Goal: Task Accomplishment & Management: Complete application form

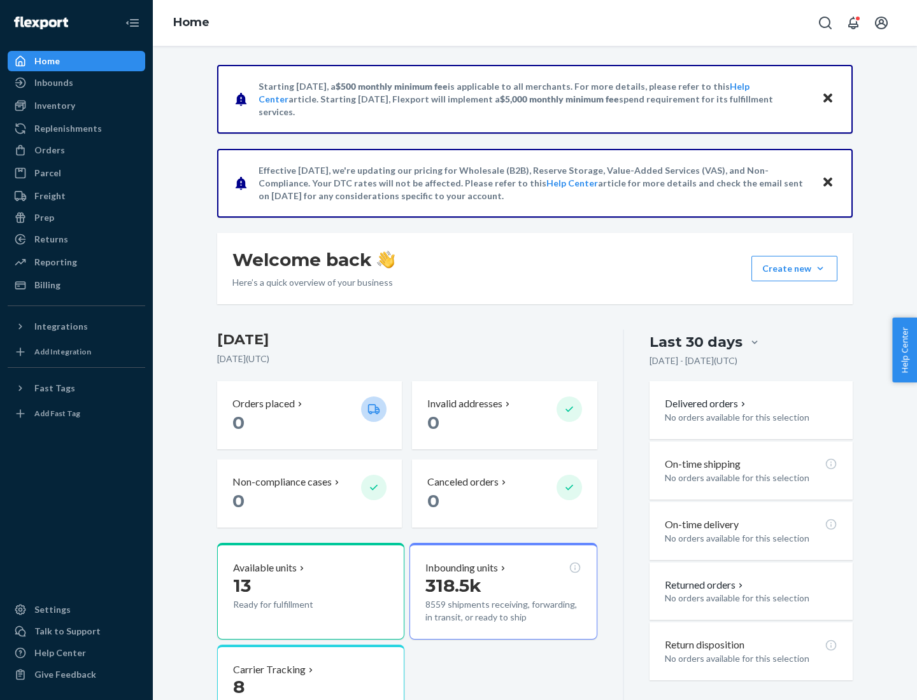
click at [820, 269] on button "Create new Create new inbound Create new order Create new product" at bounding box center [794, 268] width 86 height 25
click at [76, 83] on div "Inbounds" at bounding box center [76, 83] width 135 height 18
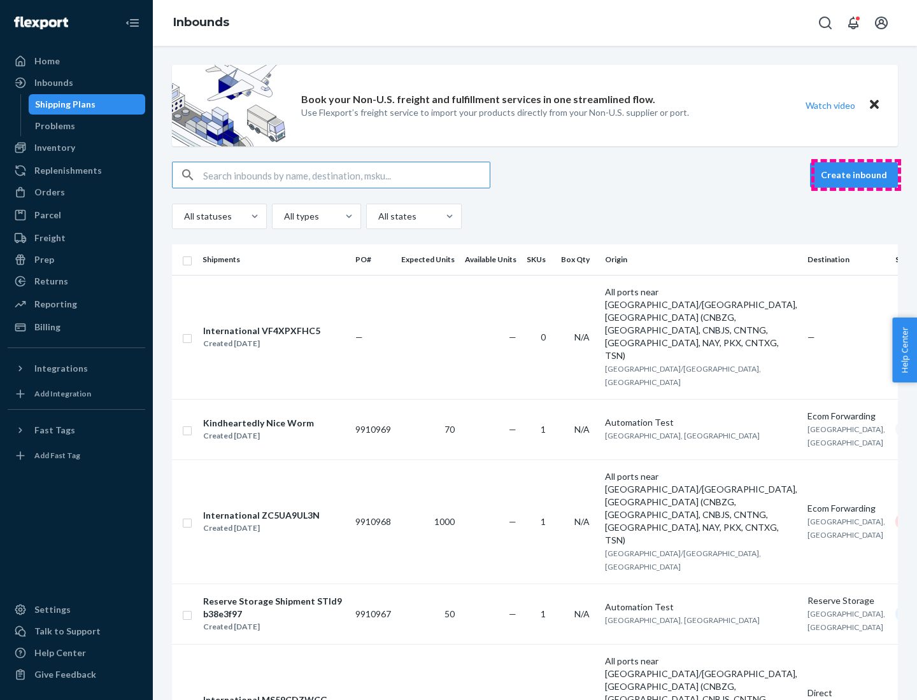
click at [856, 175] on button "Create inbound" at bounding box center [854, 174] width 88 height 25
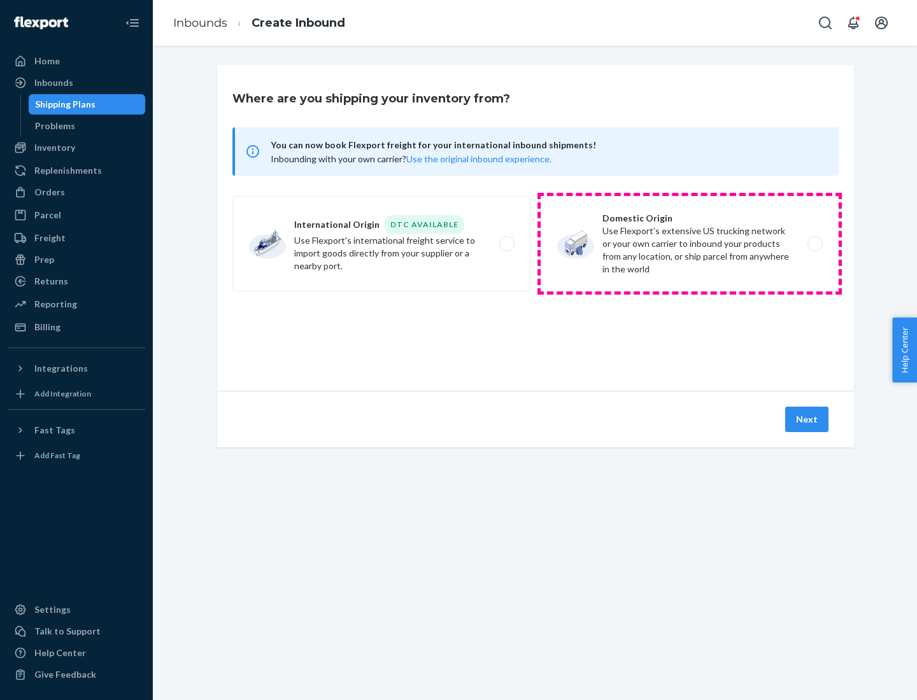
click at [690, 244] on label "Domestic Origin Use Flexport’s extensive US trucking network or your own carrie…" at bounding box center [690, 244] width 298 height 96
click at [814, 244] on input "Domestic Origin Use Flexport’s extensive US trucking network or your own carrie…" at bounding box center [818, 244] width 8 height 8
radio input "true"
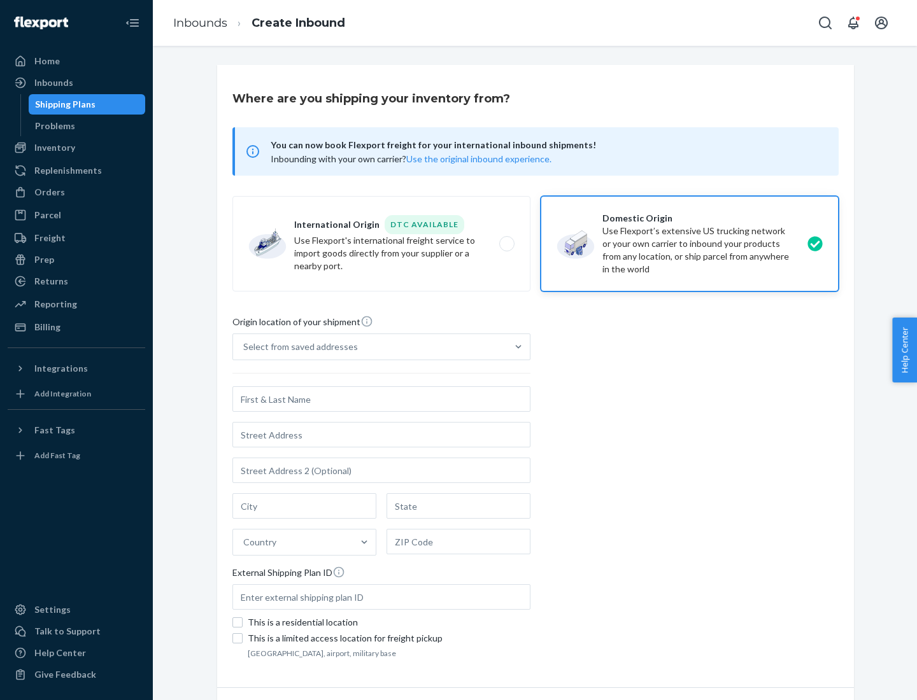
click at [297, 347] on div "Select from saved addresses" at bounding box center [300, 347] width 115 height 13
click at [245, 347] on input "Select from saved addresses" at bounding box center [243, 347] width 1 height 13
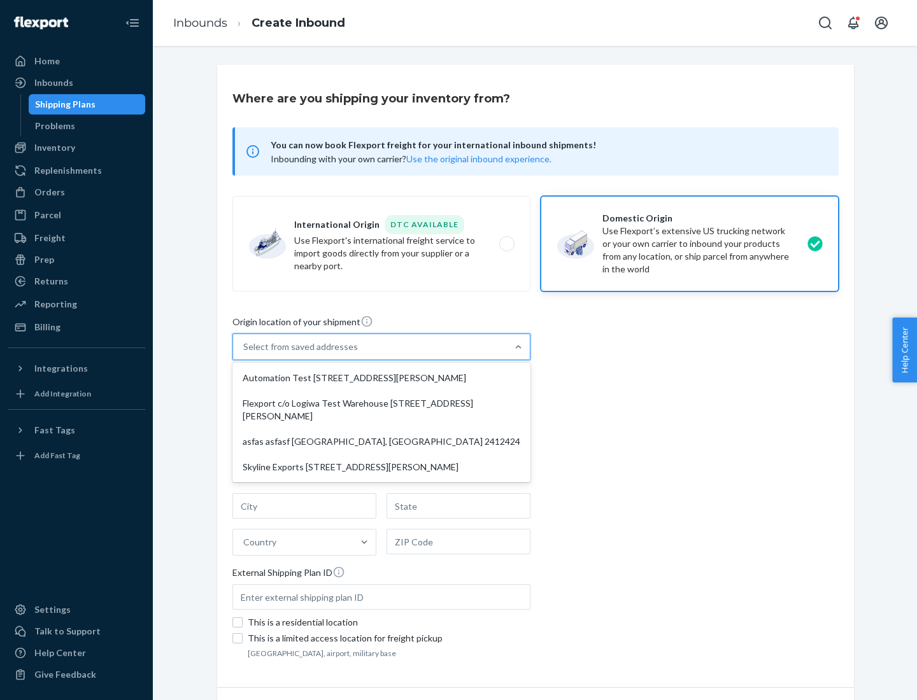
scroll to position [5, 0]
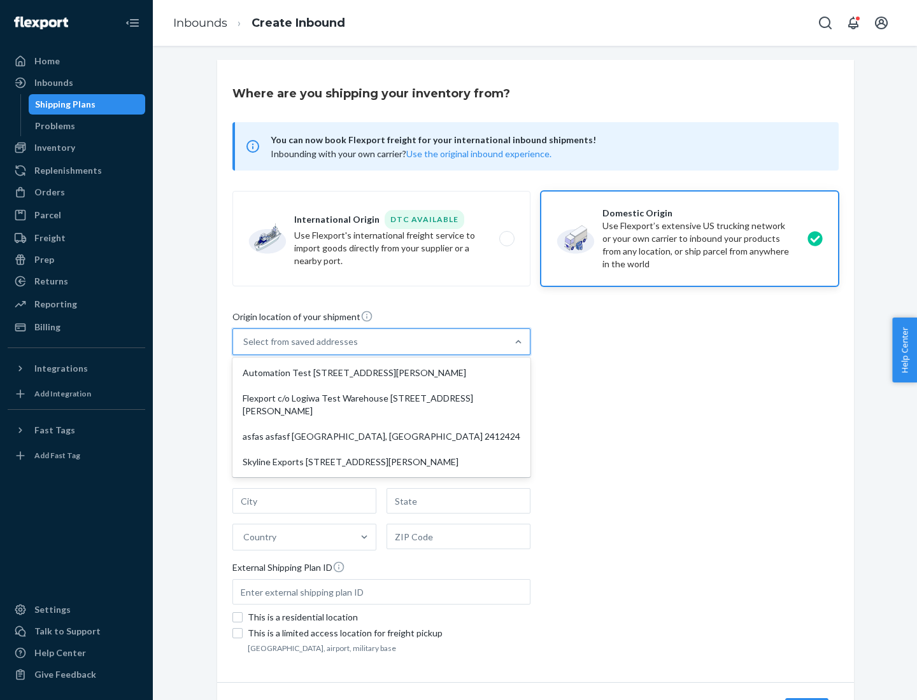
click at [381, 373] on div "Automation Test [STREET_ADDRESS][PERSON_NAME]" at bounding box center [381, 372] width 293 height 25
click at [245, 348] on input "option Automation Test [STREET_ADDRESS][PERSON_NAME] focused, 1 of 4. 4 results…" at bounding box center [243, 342] width 1 height 13
type input "Automation Test"
type input "9th Floor"
type input "[GEOGRAPHIC_DATA]"
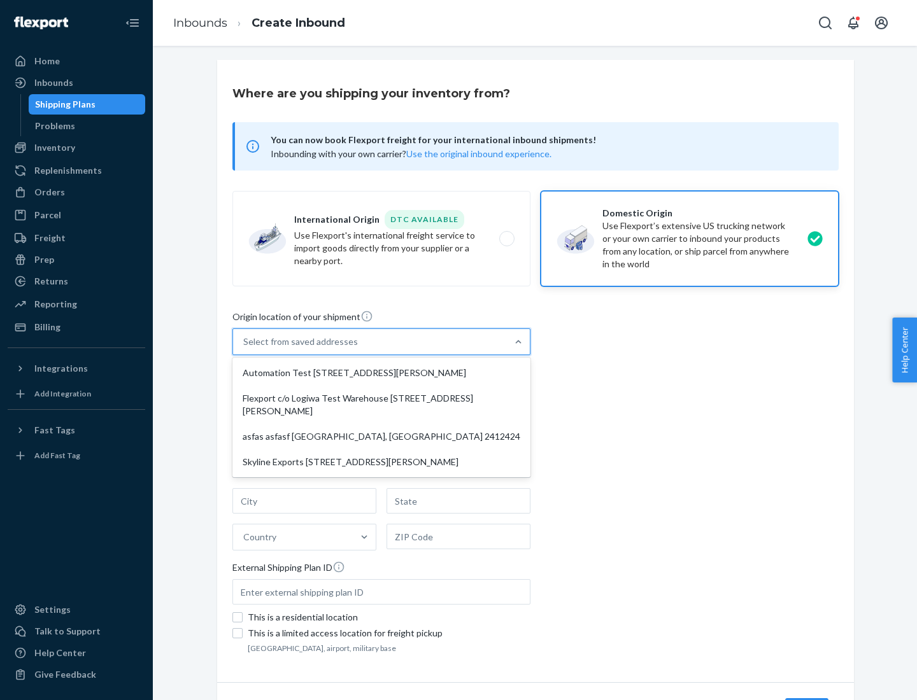
type input "CA"
type input "94104"
type input "[STREET_ADDRESS][PERSON_NAME]"
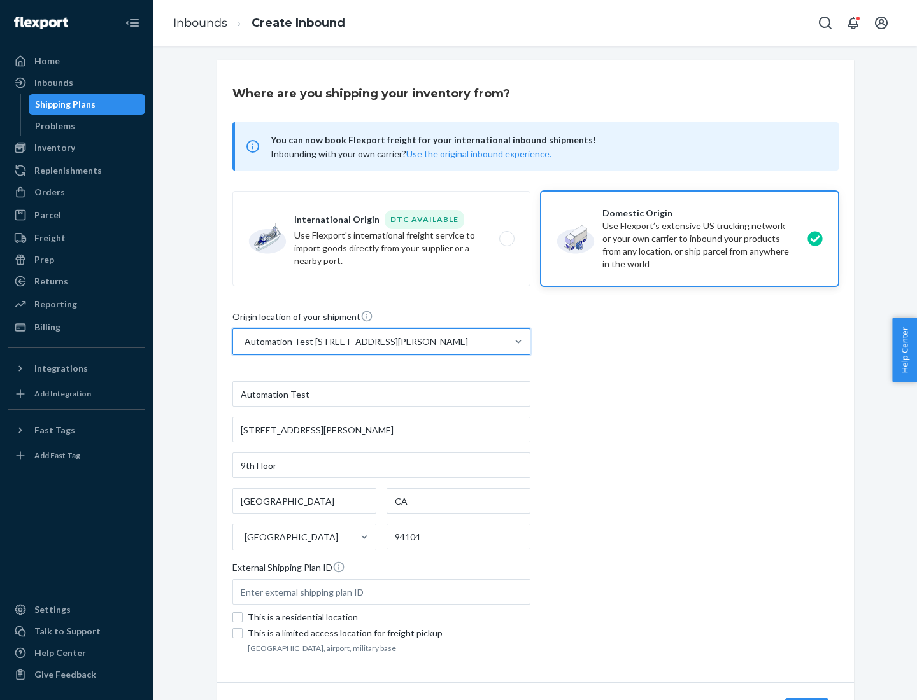
scroll to position [75, 0]
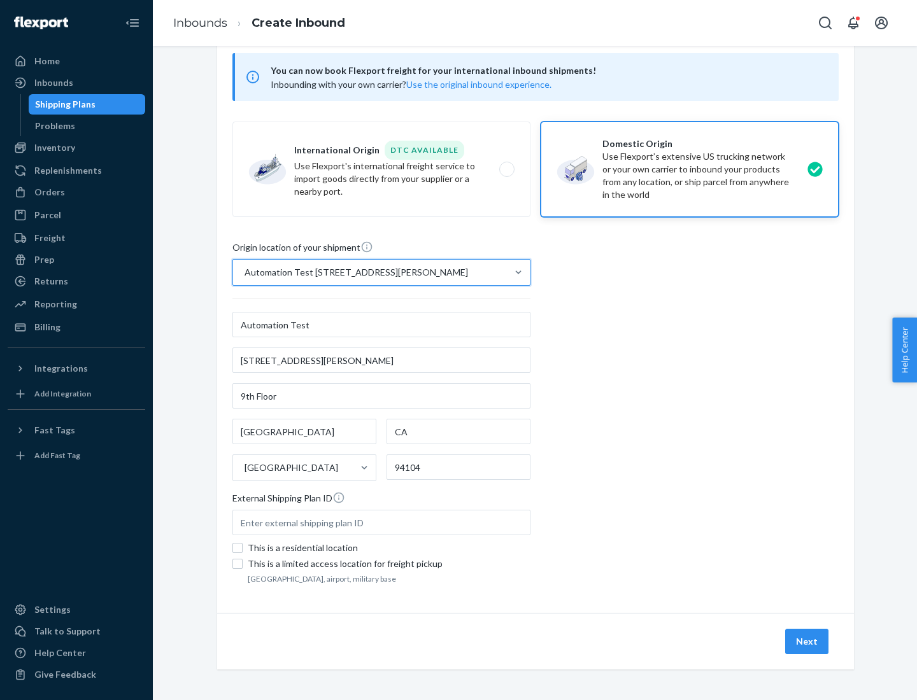
click at [807, 642] on button "Next" at bounding box center [806, 641] width 43 height 25
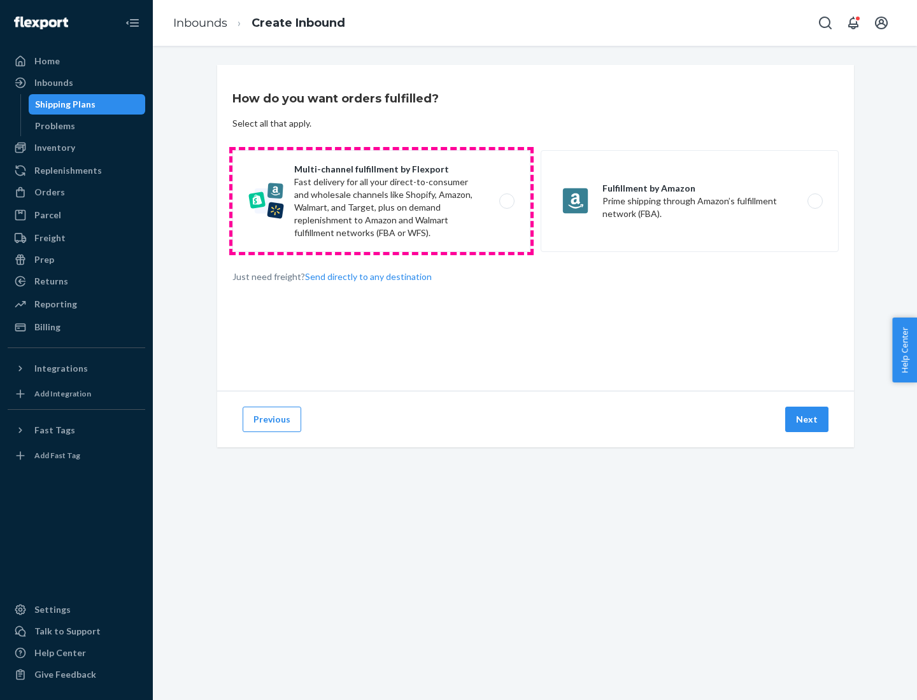
click at [381, 201] on label "Multi-channel fulfillment by Flexport Fast delivery for all your direct-to-cons…" at bounding box center [381, 201] width 298 height 102
click at [506, 201] on input "Multi-channel fulfillment by Flexport Fast delivery for all your direct-to-cons…" at bounding box center [510, 201] width 8 height 8
radio input "true"
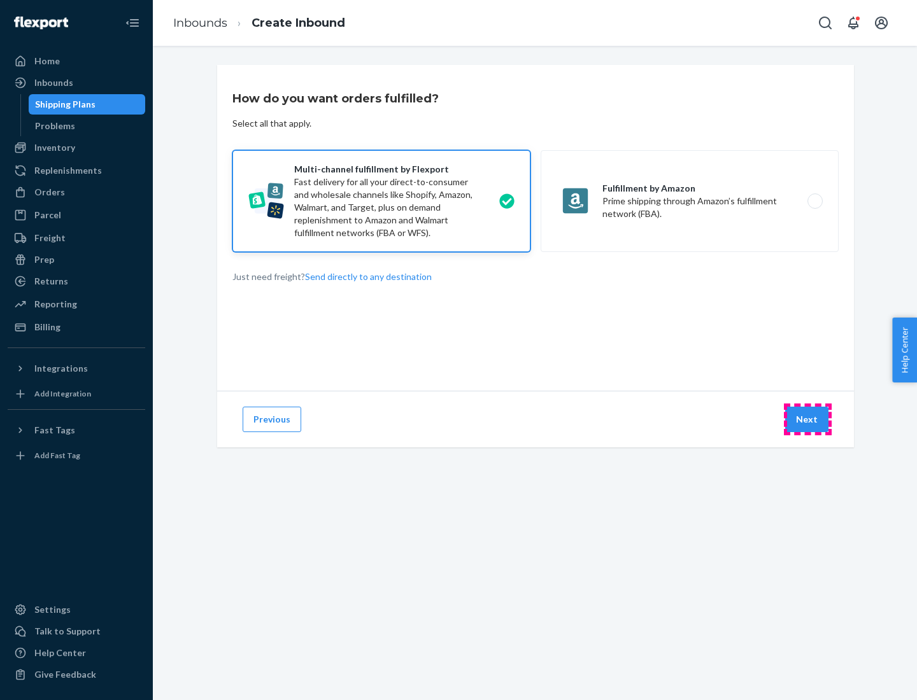
click at [807, 420] on button "Next" at bounding box center [806, 419] width 43 height 25
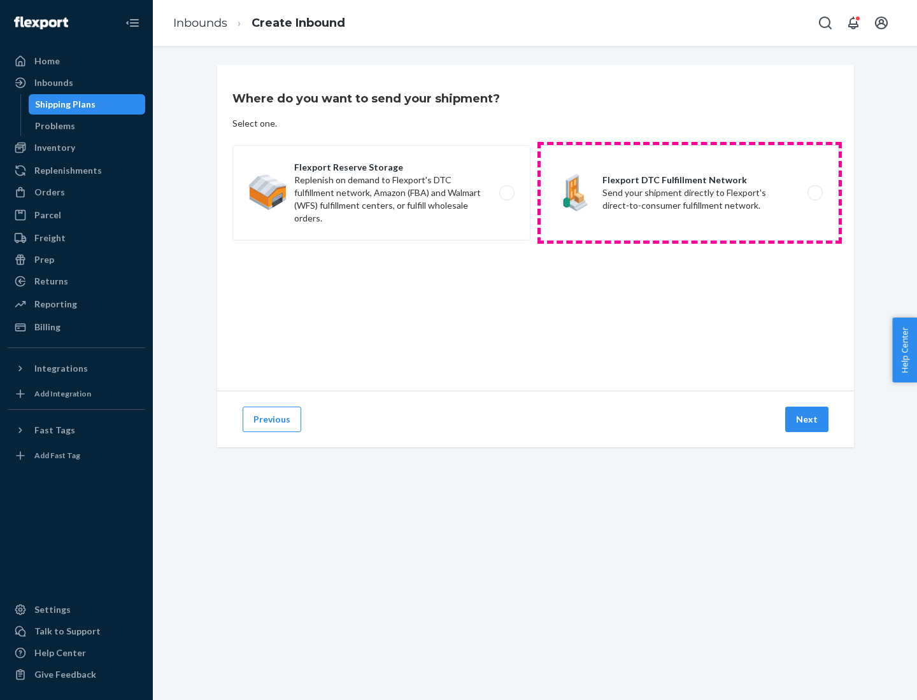
click at [690, 193] on label "Flexport DTC Fulfillment Network Send your shipment directly to Flexport's dire…" at bounding box center [690, 193] width 298 height 96
click at [814, 193] on input "Flexport DTC Fulfillment Network Send your shipment directly to Flexport's dire…" at bounding box center [818, 193] width 8 height 8
radio input "true"
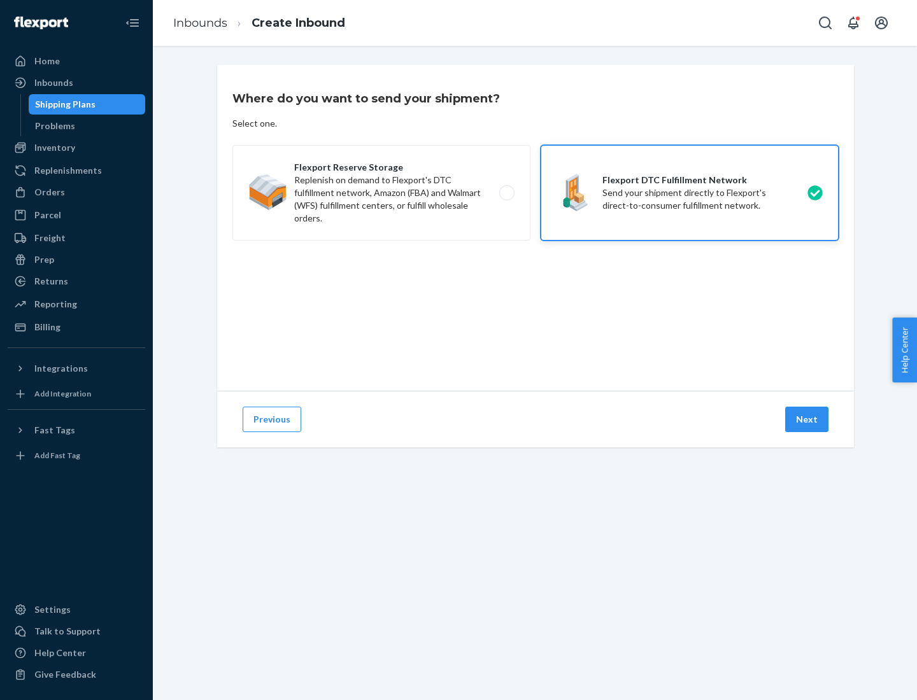
click at [807, 420] on button "Next" at bounding box center [806, 419] width 43 height 25
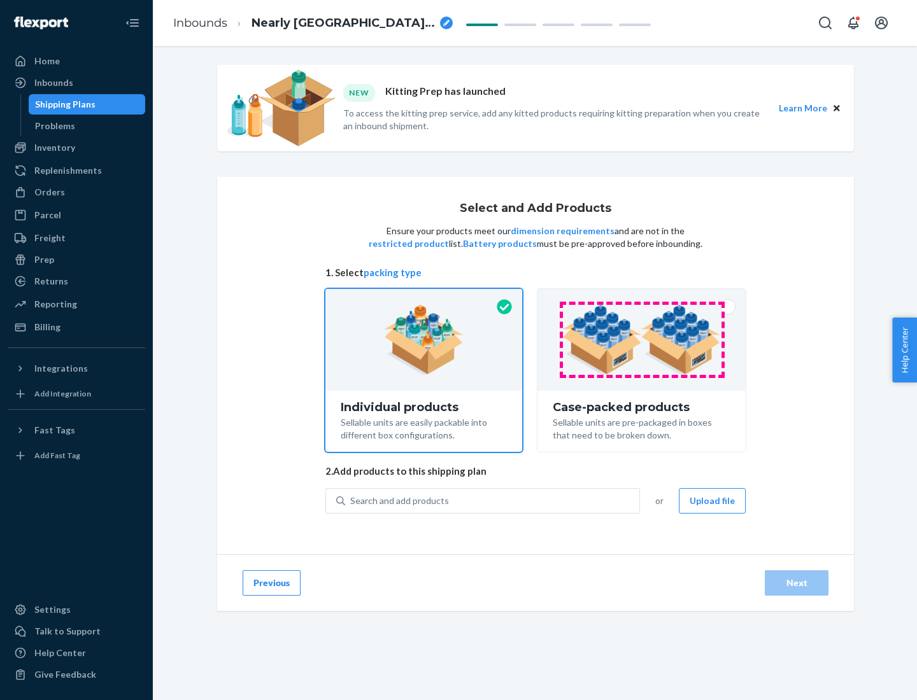
click at [642, 340] on img at bounding box center [641, 340] width 159 height 70
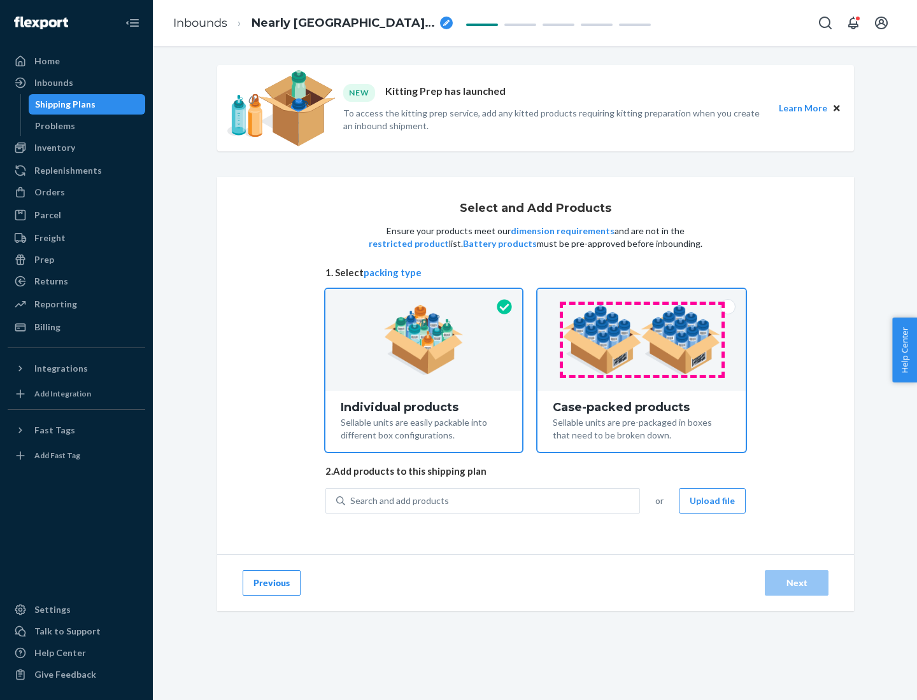
click at [642, 297] on input "Case-packed products Sellable units are pre-packaged in boxes that need to be b…" at bounding box center [641, 293] width 8 height 8
radio input "true"
radio input "false"
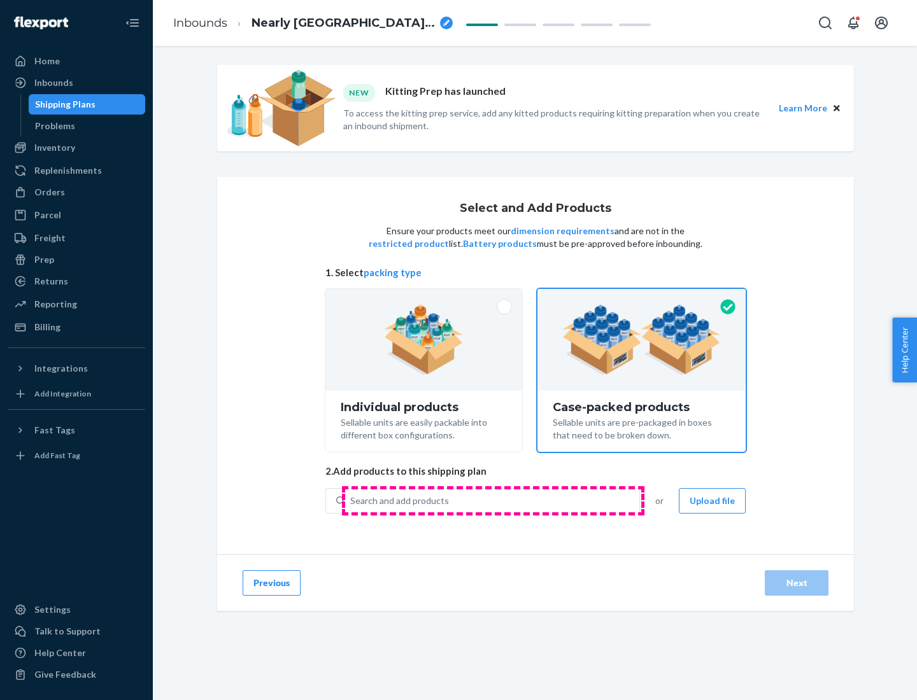
click at [493, 501] on div "Search and add products" at bounding box center [492, 501] width 294 height 23
click at [352, 501] on input "Search and add products" at bounding box center [350, 501] width 1 height 13
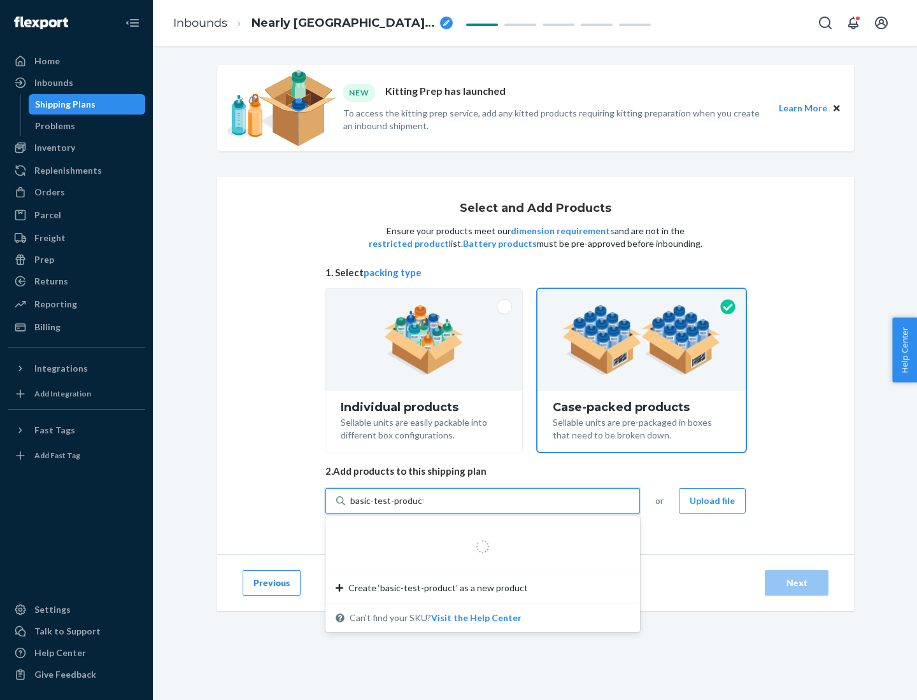
type input "basic-test-product-1"
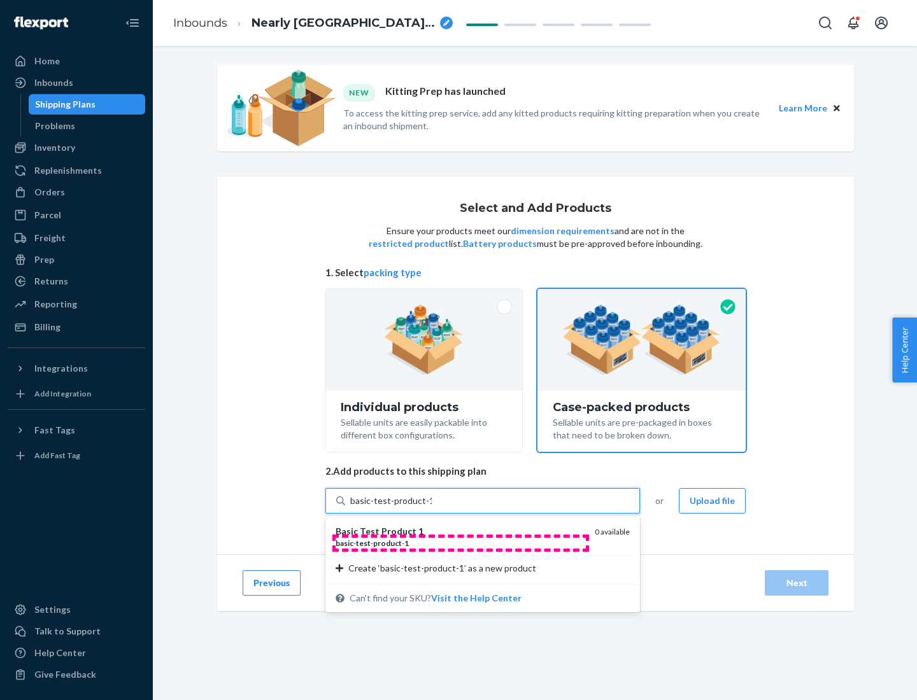
click at [460, 543] on div "basic - test - product - 1" at bounding box center [460, 543] width 249 height 11
click at [432, 508] on input "basic-test-product-1" at bounding box center [391, 501] width 82 height 13
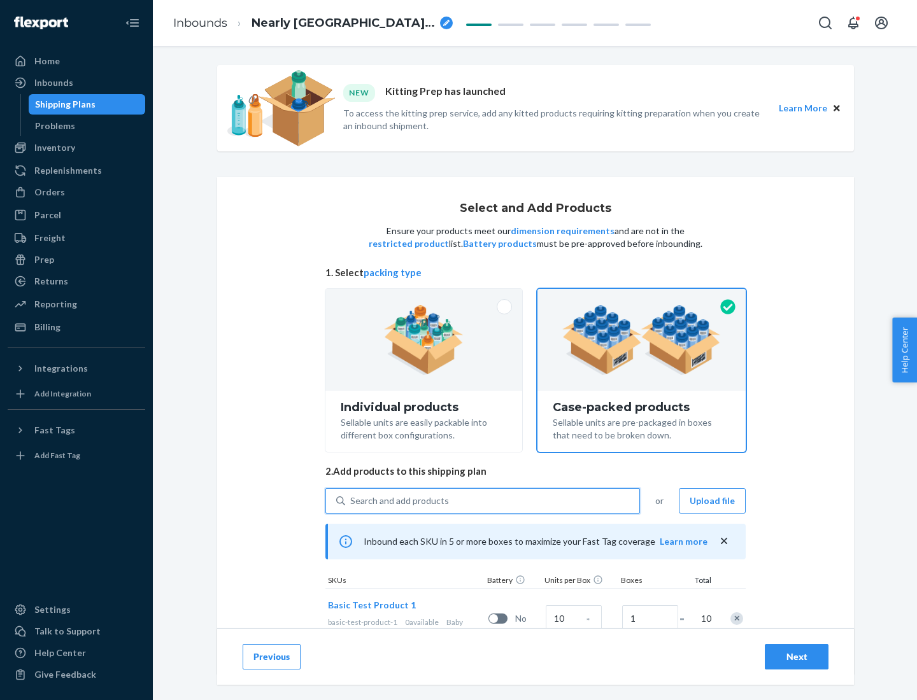
scroll to position [46, 0]
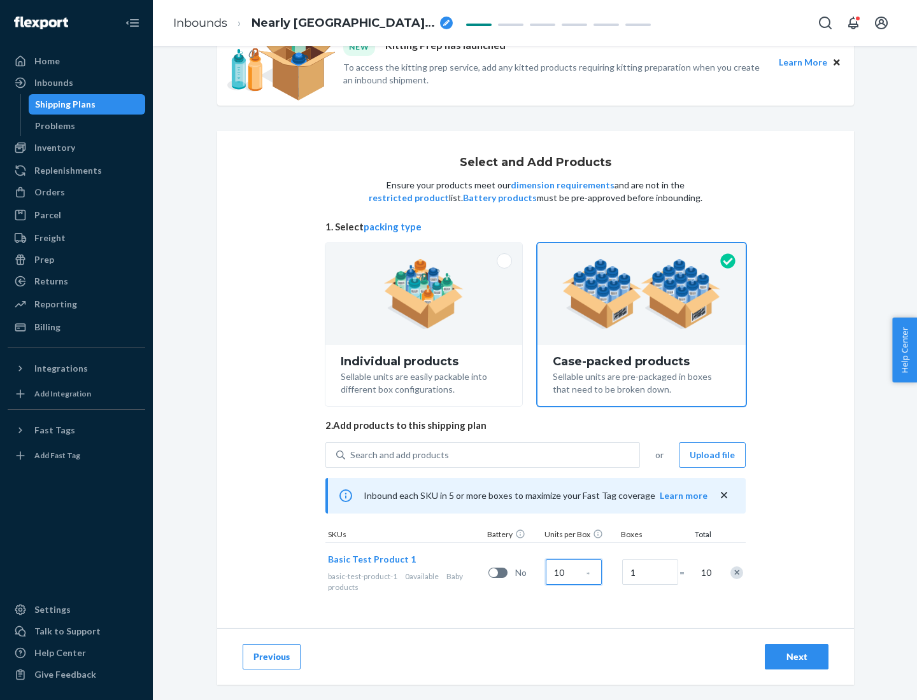
type input "10"
type input "7"
click at [797, 657] on div "Next" at bounding box center [797, 657] width 42 height 13
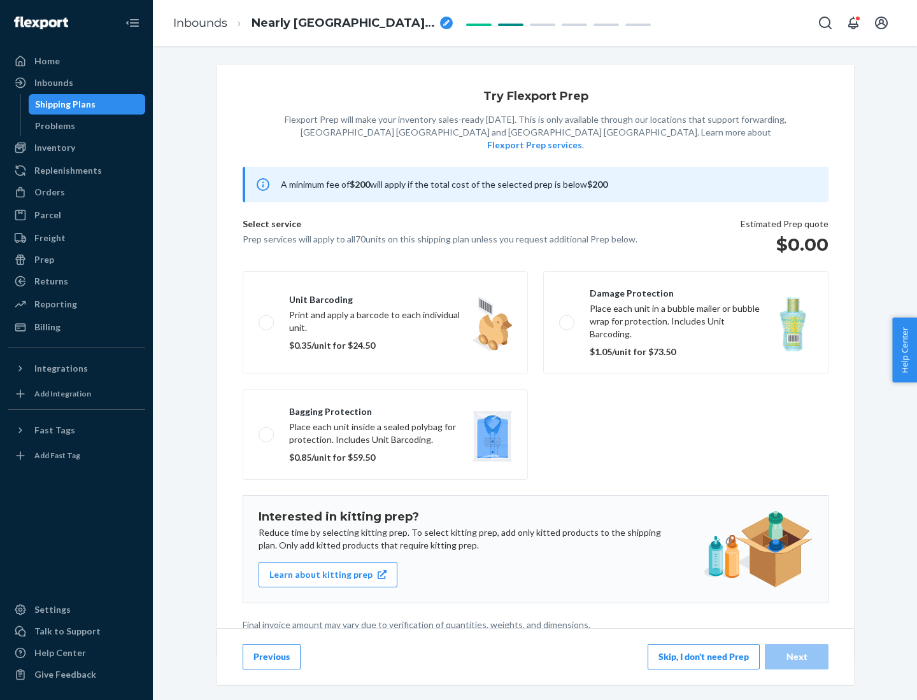
scroll to position [3, 0]
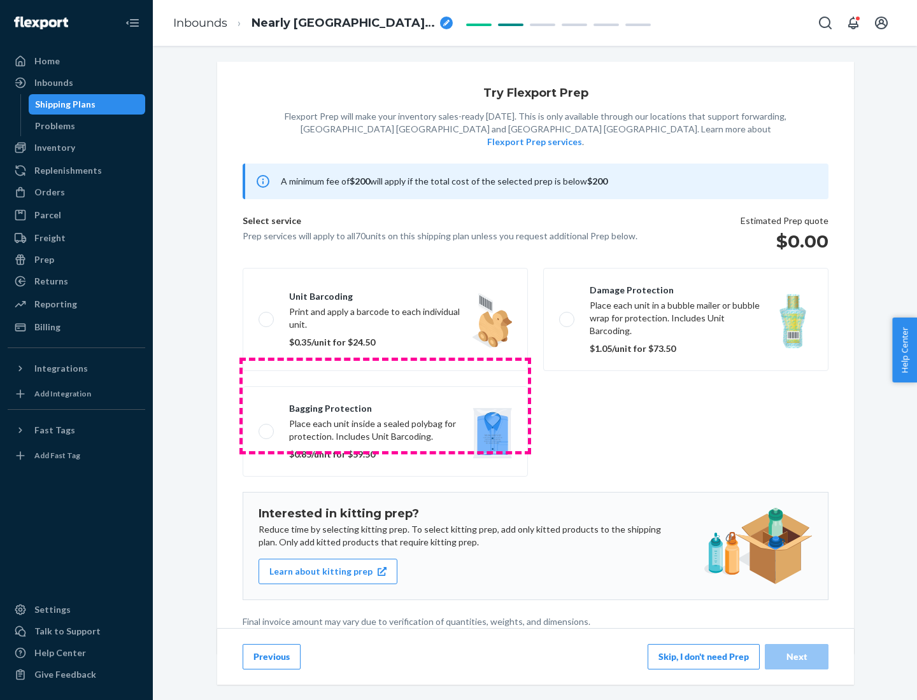
click at [385, 406] on label "Bagging protection Place each unit inside a sealed polybag for protection. Incl…" at bounding box center [385, 432] width 285 height 90
click at [267, 427] on input "Bagging protection Place each unit inside a sealed polybag for protection. Incl…" at bounding box center [263, 431] width 8 height 8
checkbox input "true"
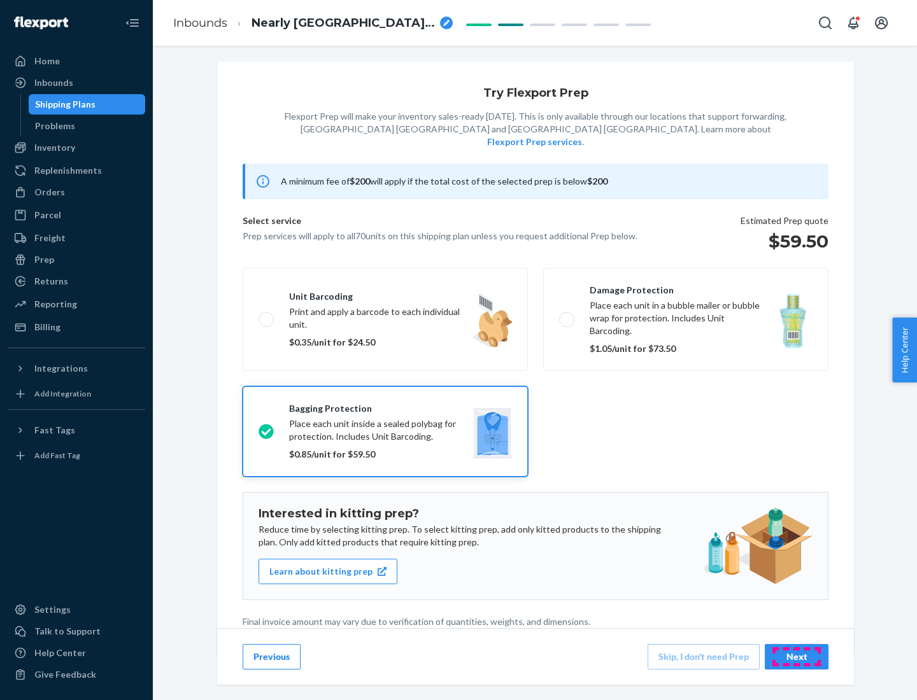
click at [797, 657] on div "Next" at bounding box center [797, 657] width 42 height 13
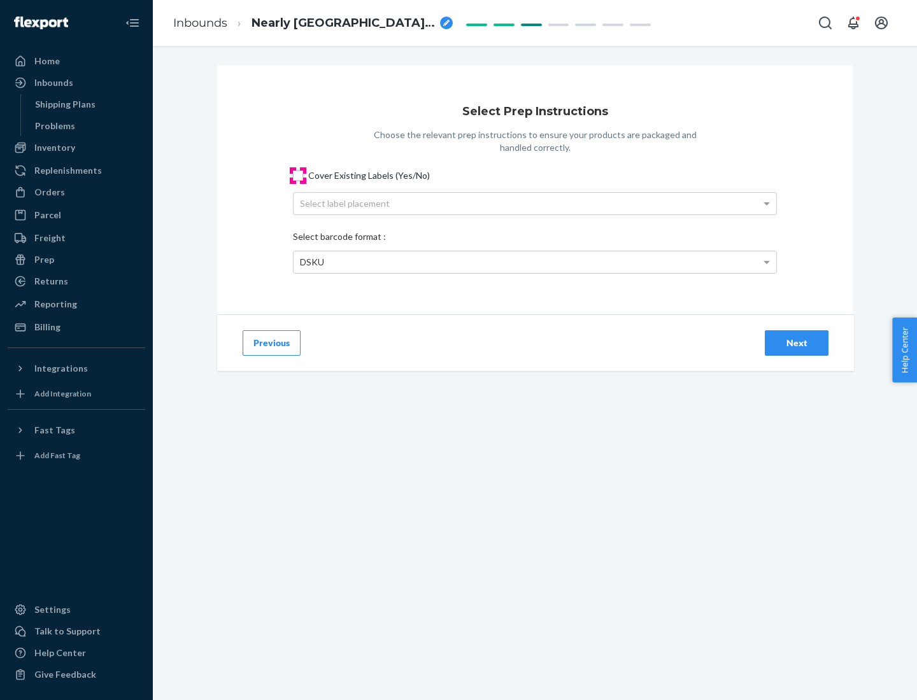
click at [298, 175] on input "Cover Existing Labels (Yes/No)" at bounding box center [298, 176] width 10 height 10
checkbox input "true"
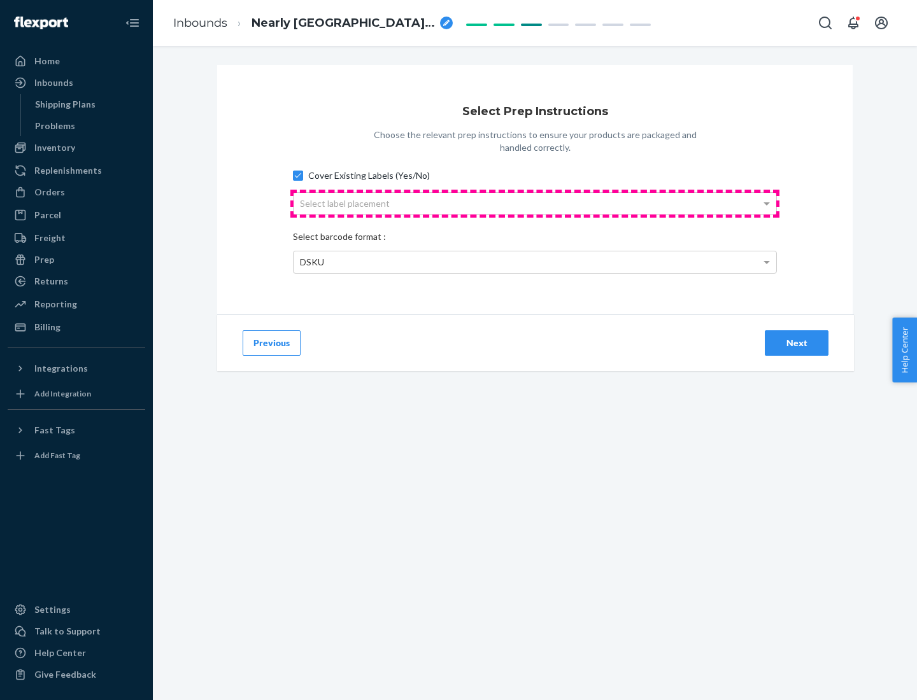
click at [535, 203] on div "Select label placement" at bounding box center [535, 204] width 483 height 22
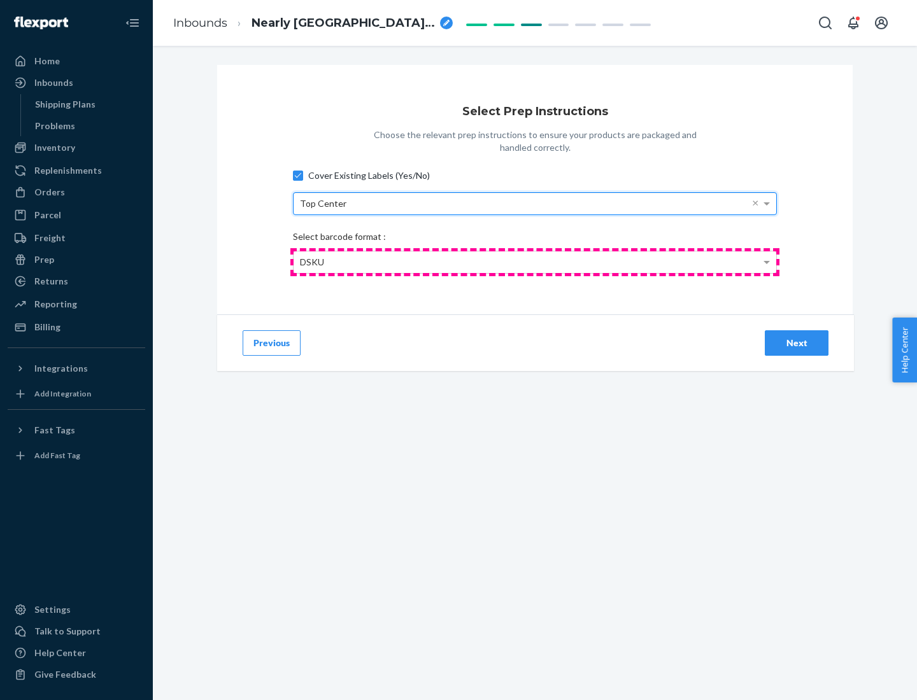
click at [535, 262] on div "DSKU" at bounding box center [535, 263] width 483 height 22
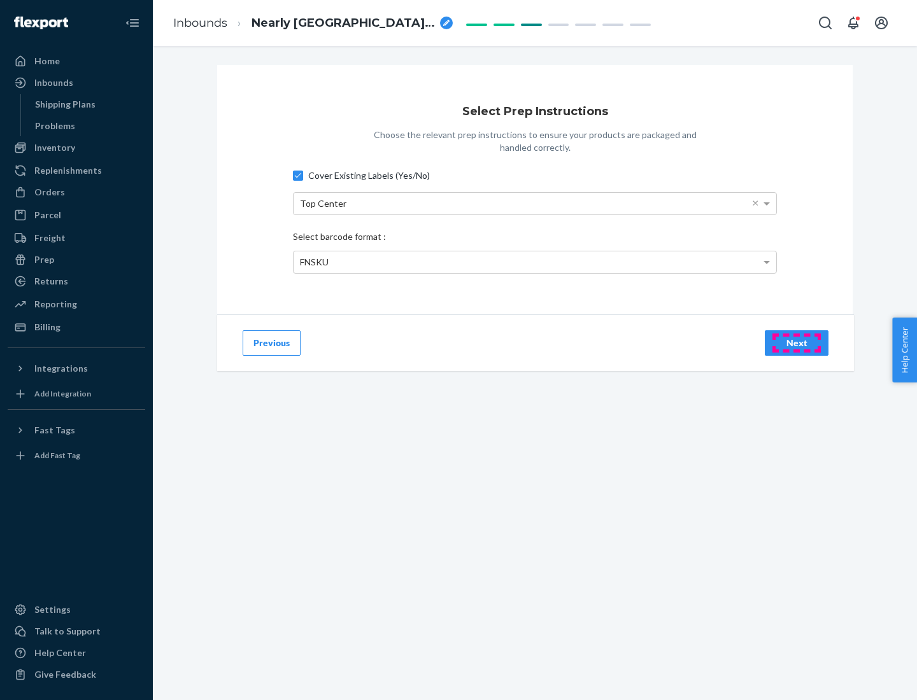
click at [797, 343] on div "Next" at bounding box center [797, 343] width 42 height 13
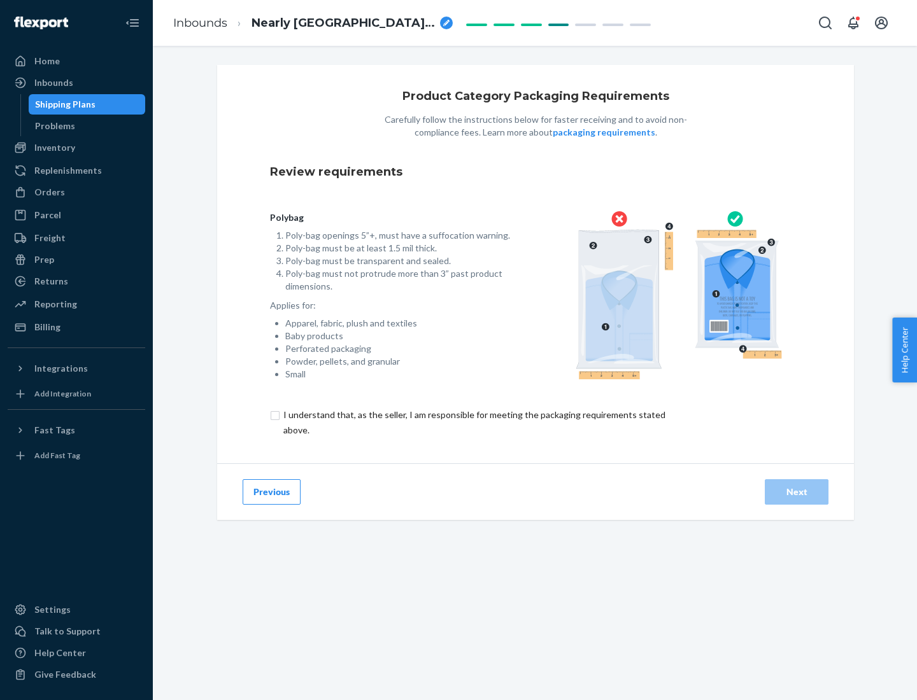
click at [473, 422] on input "checkbox" at bounding box center [481, 423] width 423 height 31
checkbox input "true"
click at [797, 492] on div "Next" at bounding box center [797, 492] width 42 height 13
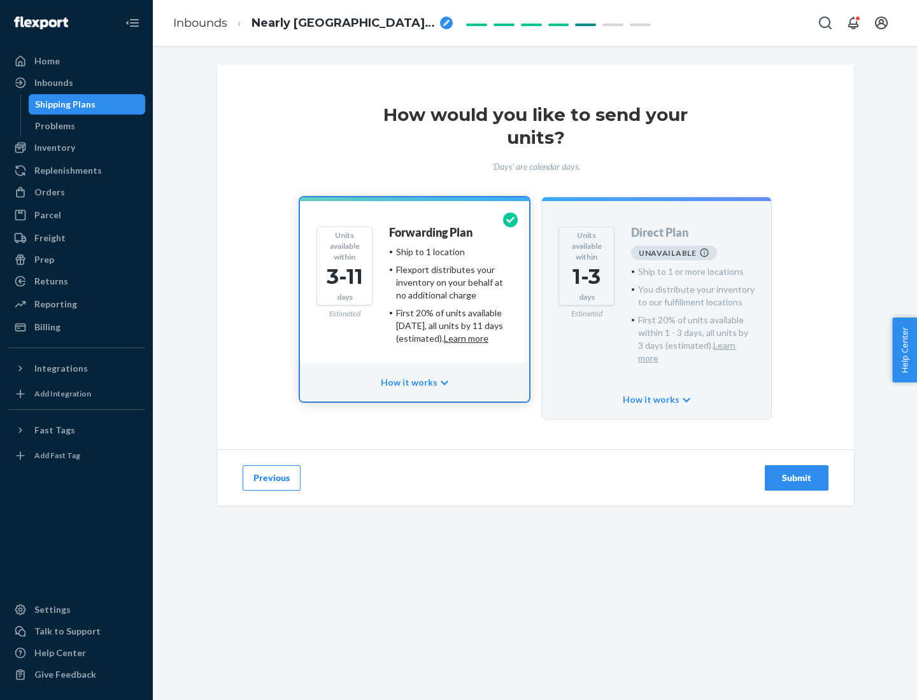
click at [432, 232] on h4 "Forwarding Plan" at bounding box center [430, 233] width 83 height 13
click at [797, 472] on div "Submit" at bounding box center [797, 478] width 42 height 13
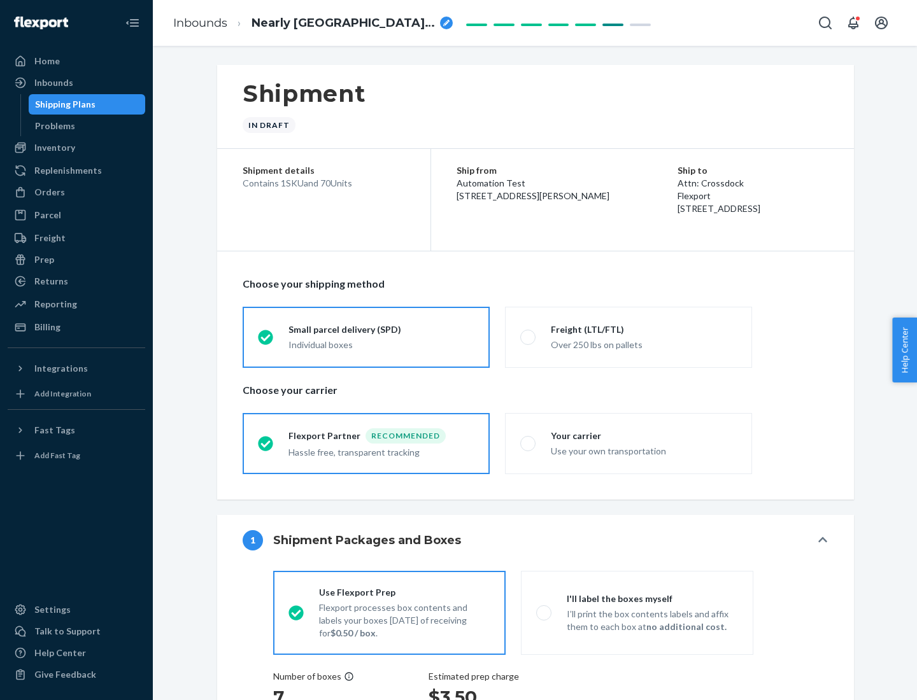
radio input "true"
radio input "false"
radio input "true"
radio input "false"
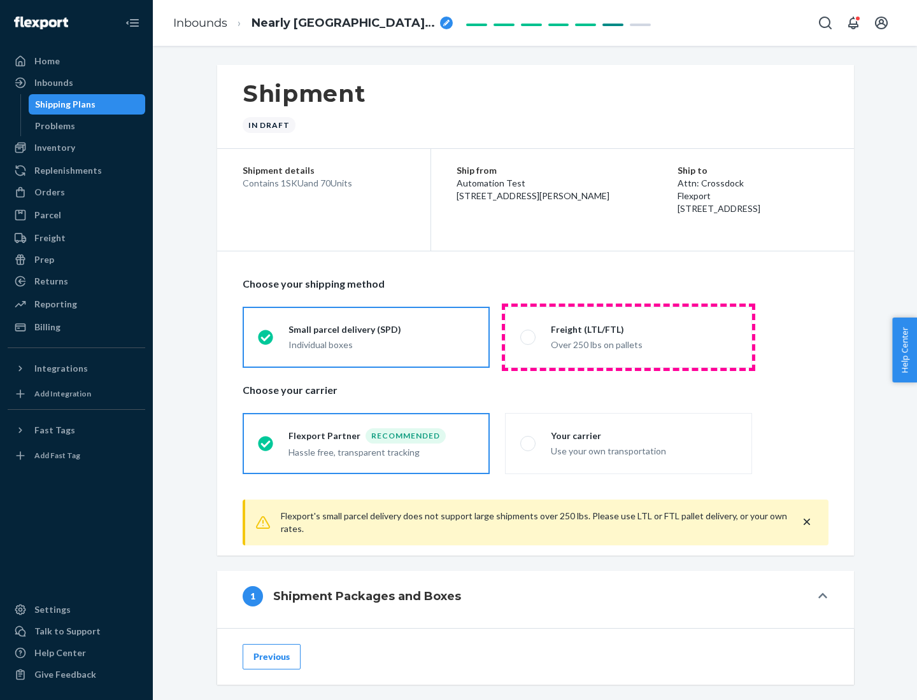
click at [629, 337] on div "Over 250 lbs on pallets" at bounding box center [644, 343] width 186 height 15
click at [529, 337] on input "Freight (LTL/FTL) Over 250 lbs on pallets" at bounding box center [524, 337] width 8 height 8
radio input "true"
radio input "false"
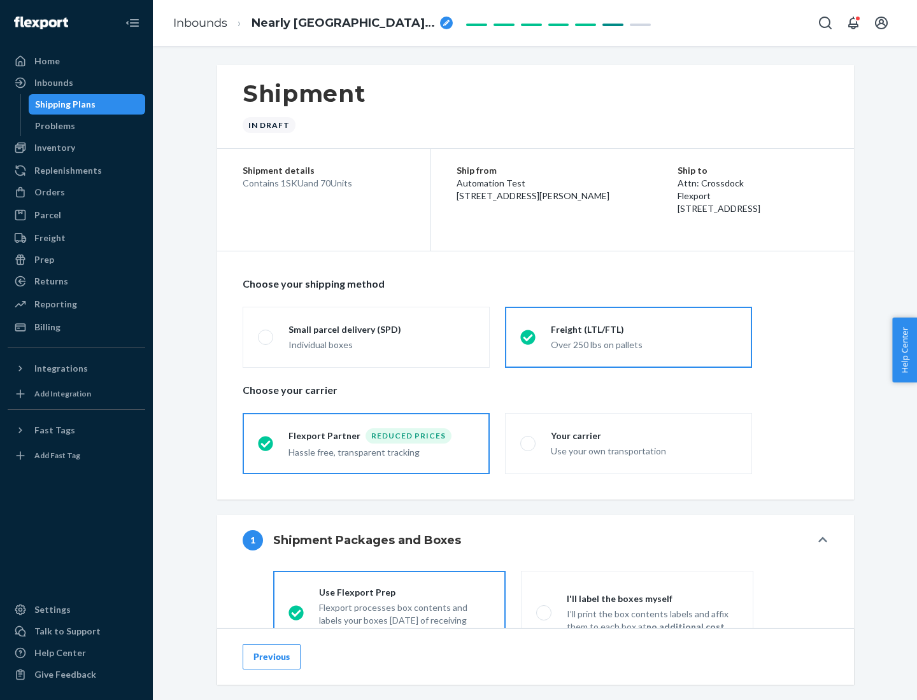
scroll to position [71, 0]
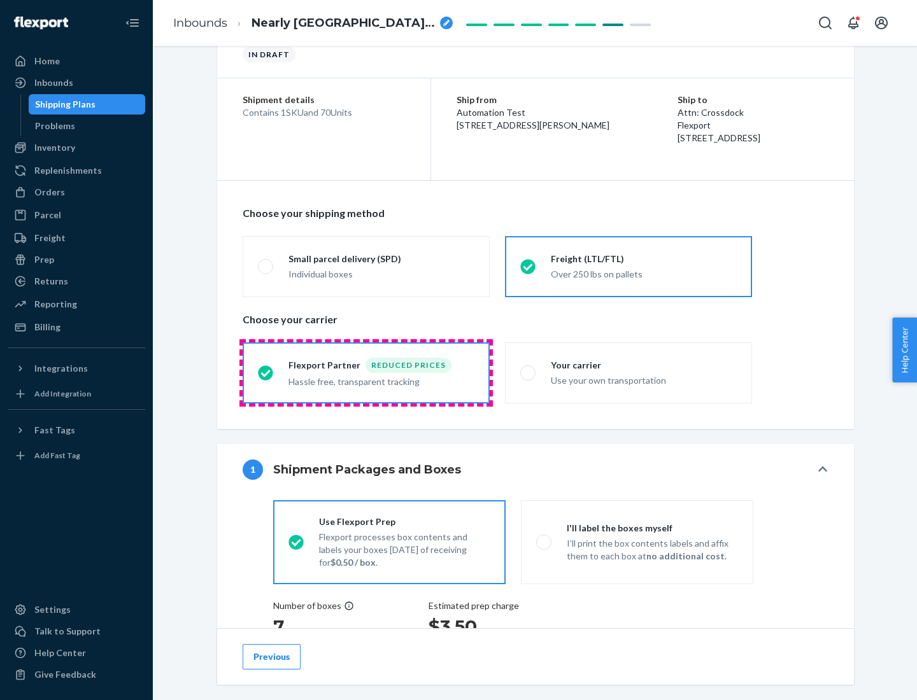
click at [366, 373] on div "Hassle free, transparent tracking" at bounding box center [381, 380] width 186 height 15
click at [266, 373] on input "Flexport Partner Reduced prices Hassle free, transparent tracking" at bounding box center [262, 373] width 8 height 8
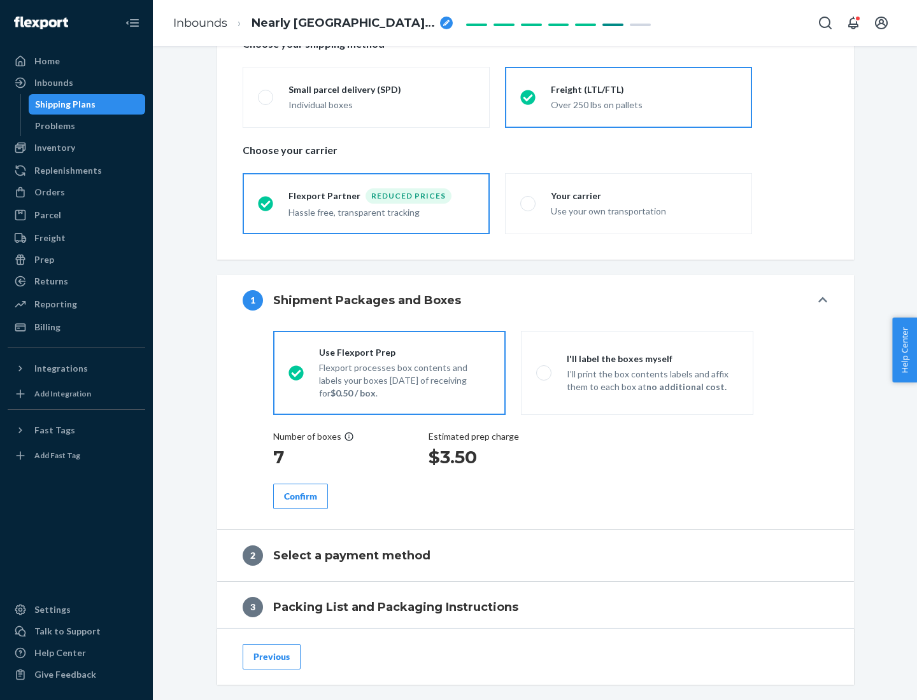
click at [637, 373] on p "I’ll print the box contents labels and affix them to each box at no additional …" at bounding box center [652, 380] width 171 height 25
click at [544, 373] on input "I'll label the boxes myself I’ll print the box contents labels and affix them t…" at bounding box center [540, 373] width 8 height 8
radio input "true"
radio input "false"
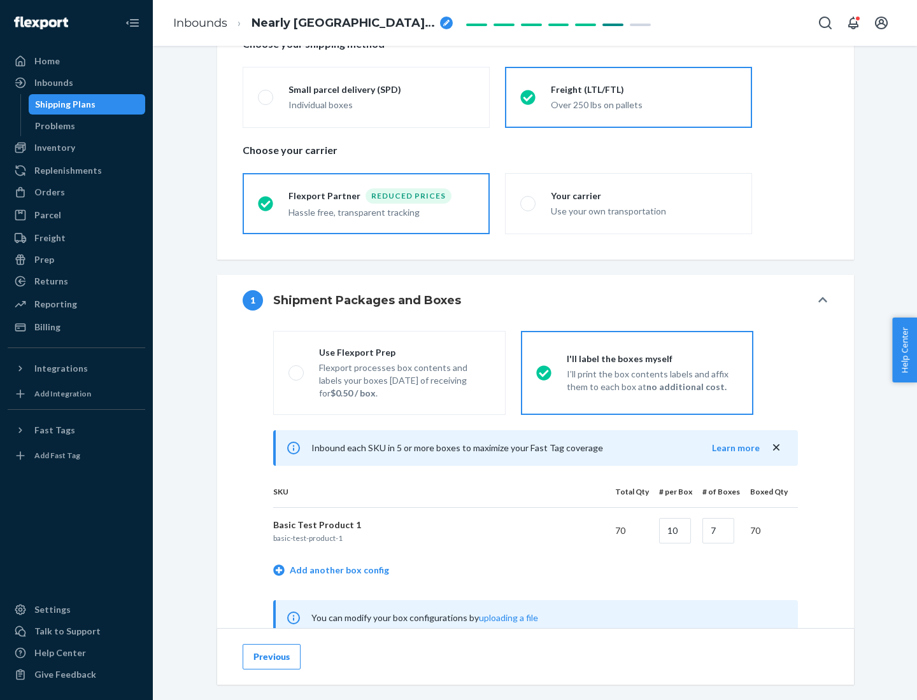
scroll to position [398, 0]
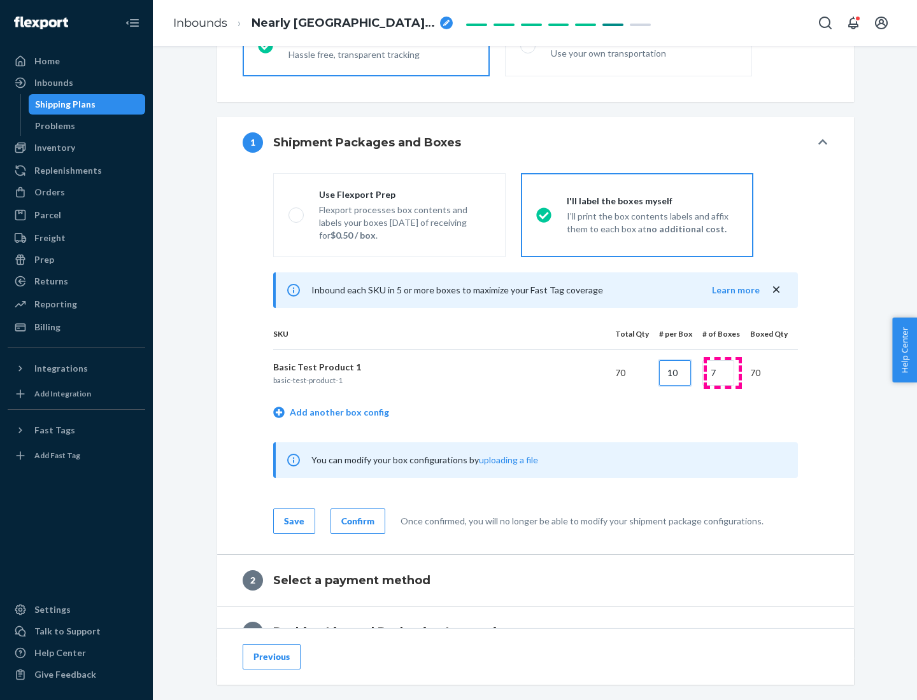
type input "10"
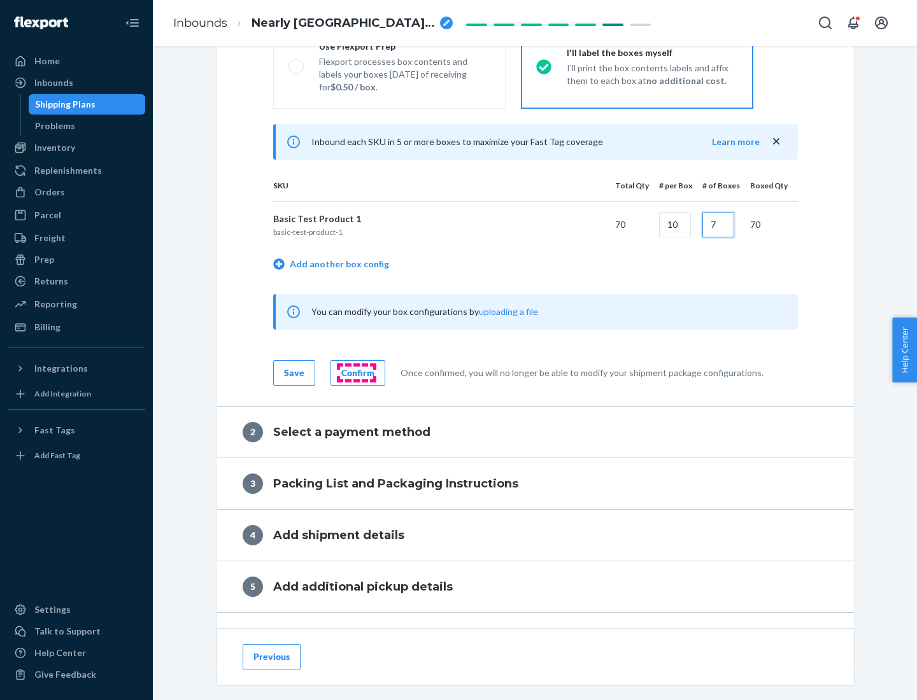
type input "7"
click at [356, 373] on div "Confirm" at bounding box center [357, 373] width 33 height 13
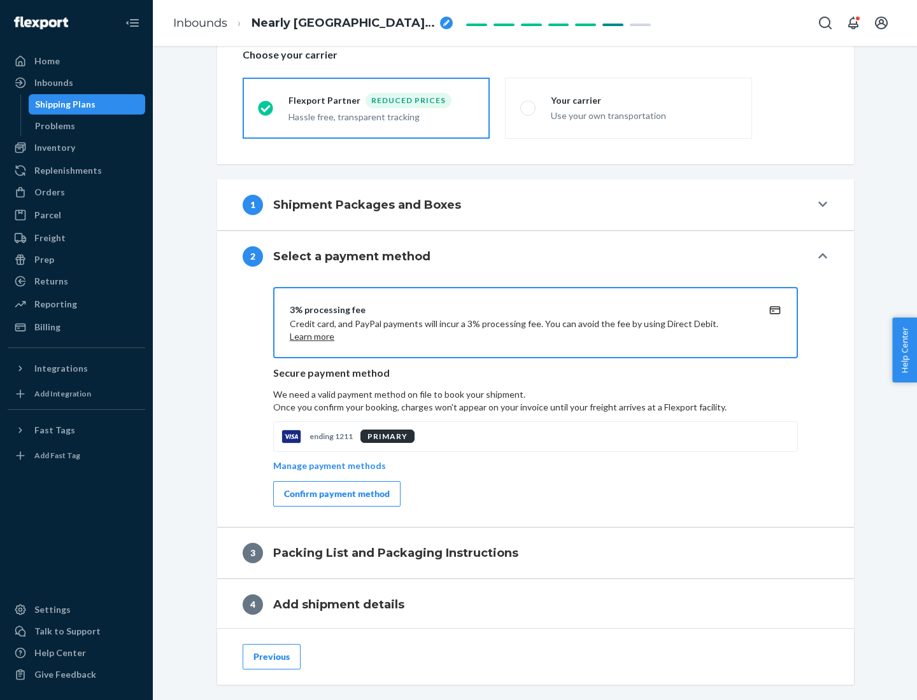
scroll to position [457, 0]
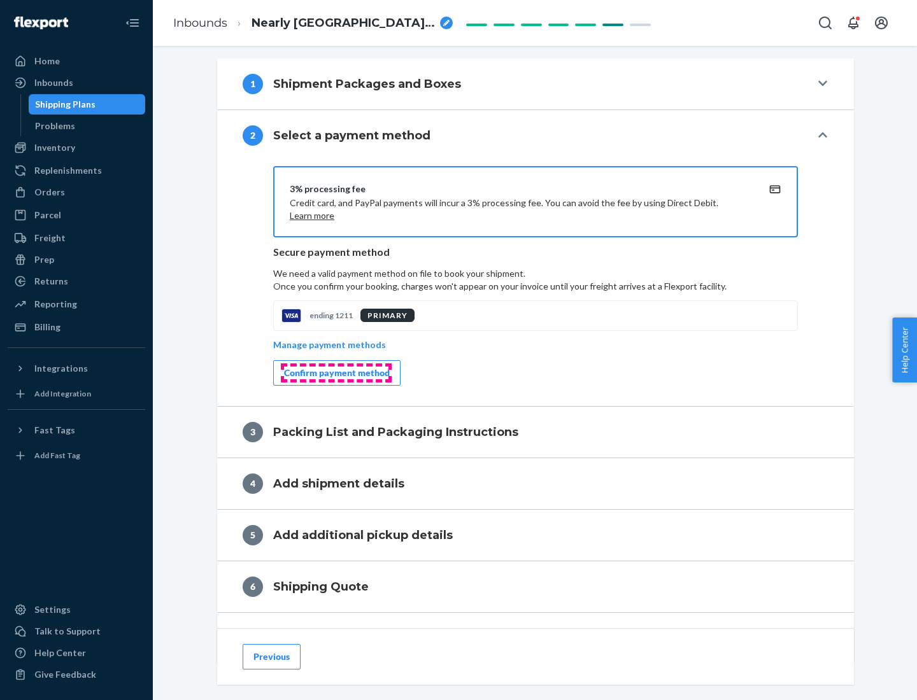
click at [336, 373] on div "Confirm payment method" at bounding box center [337, 373] width 106 height 13
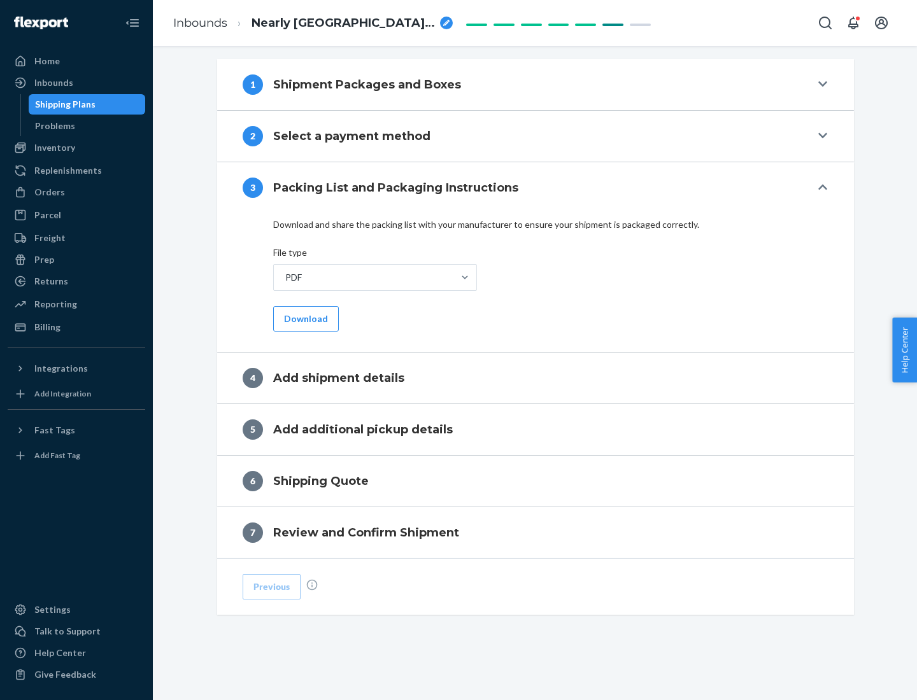
scroll to position [402, 0]
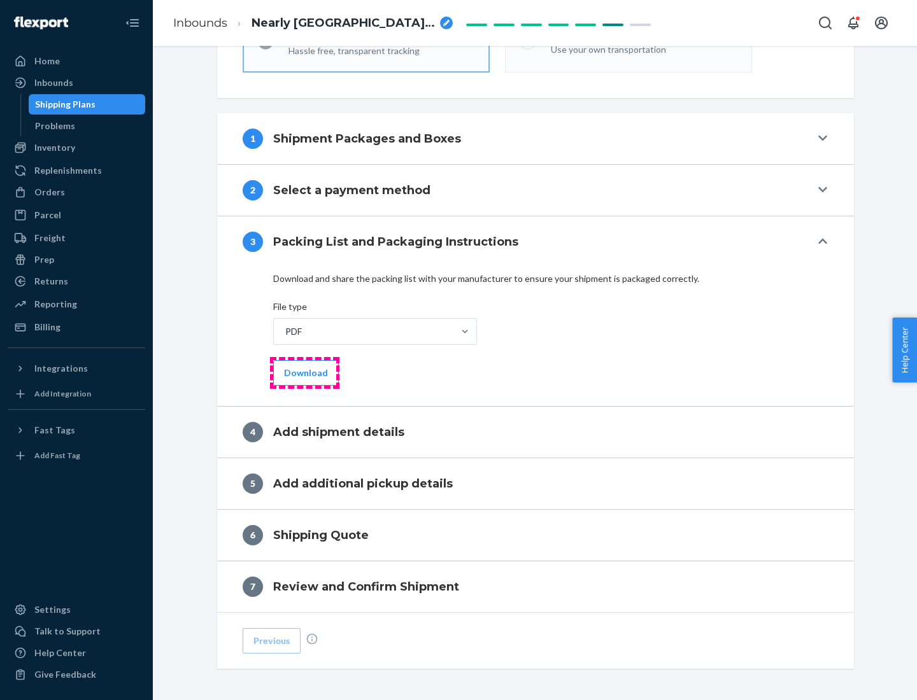
click at [304, 373] on button "Download" at bounding box center [306, 372] width 66 height 25
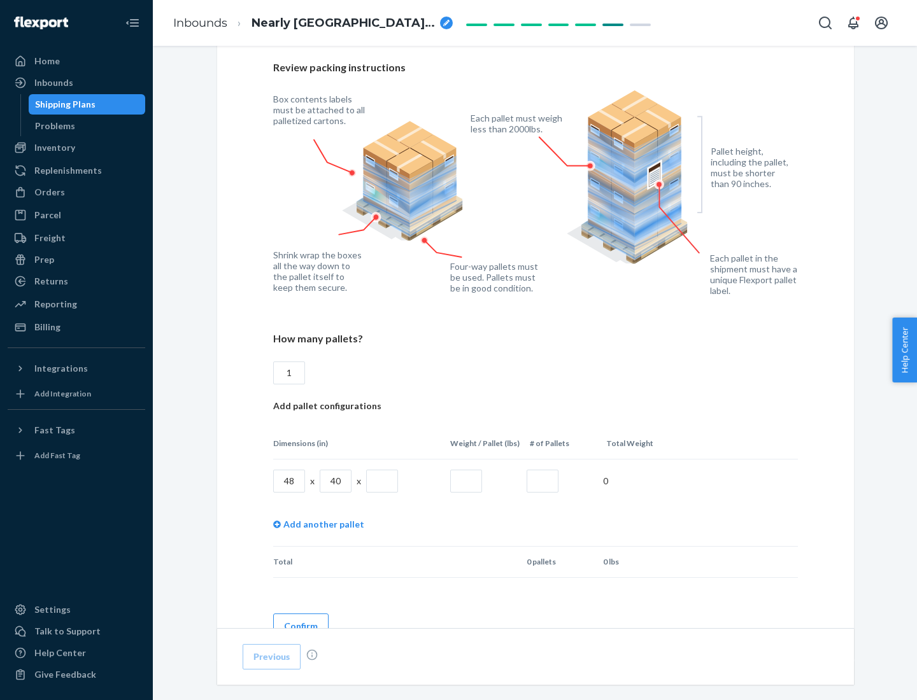
scroll to position [874, 0]
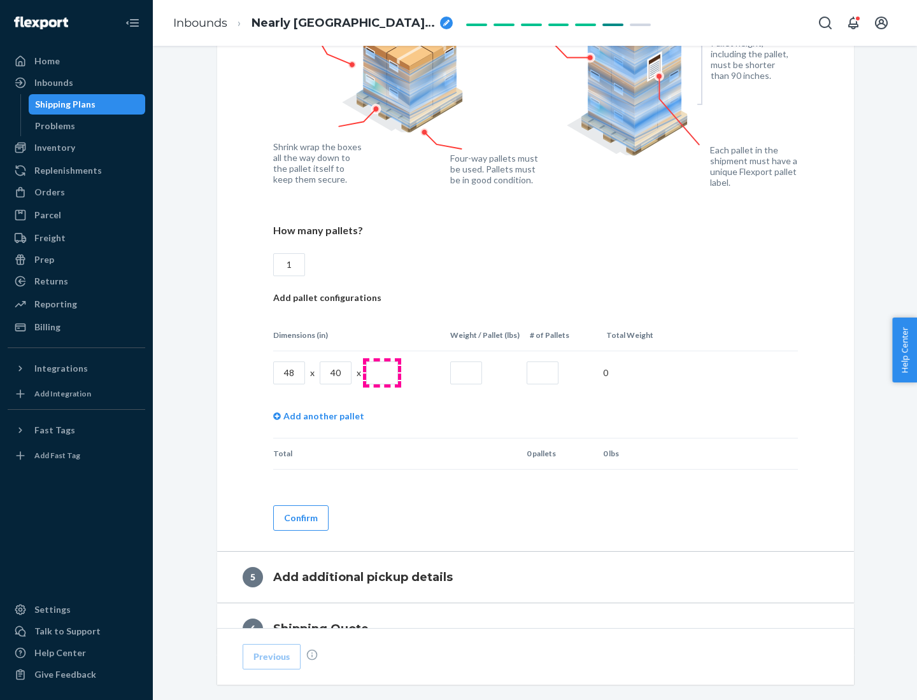
type input "1"
type input "40"
type input "200"
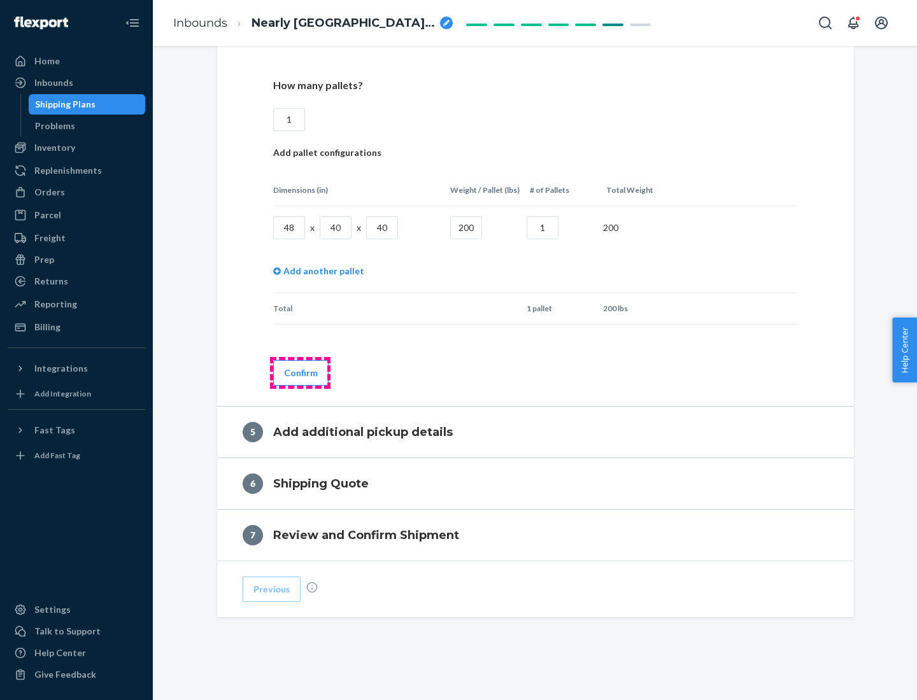
type input "1"
click at [300, 373] on button "Confirm" at bounding box center [300, 372] width 55 height 25
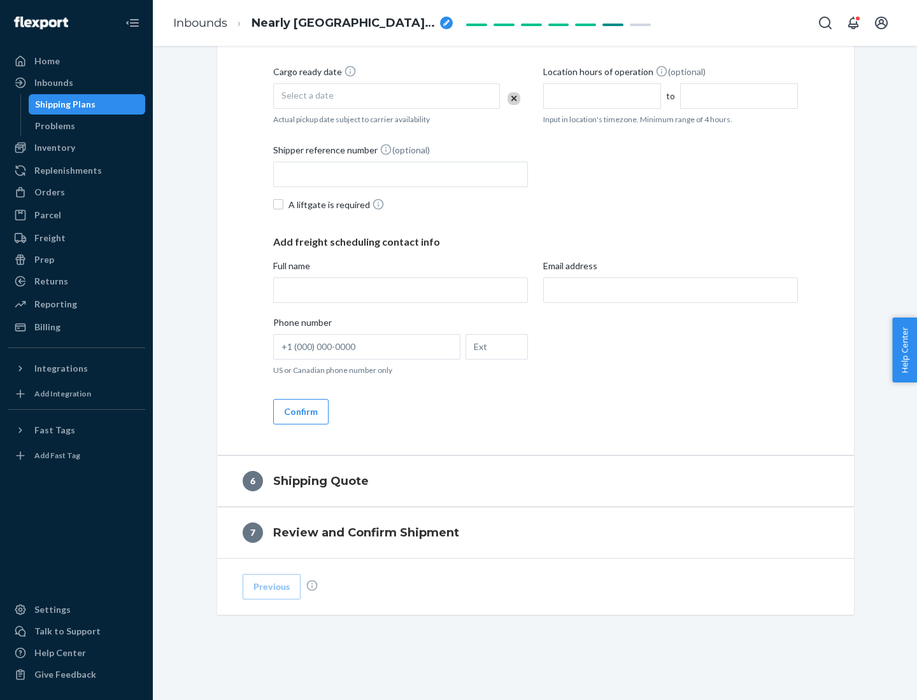
scroll to position [436, 0]
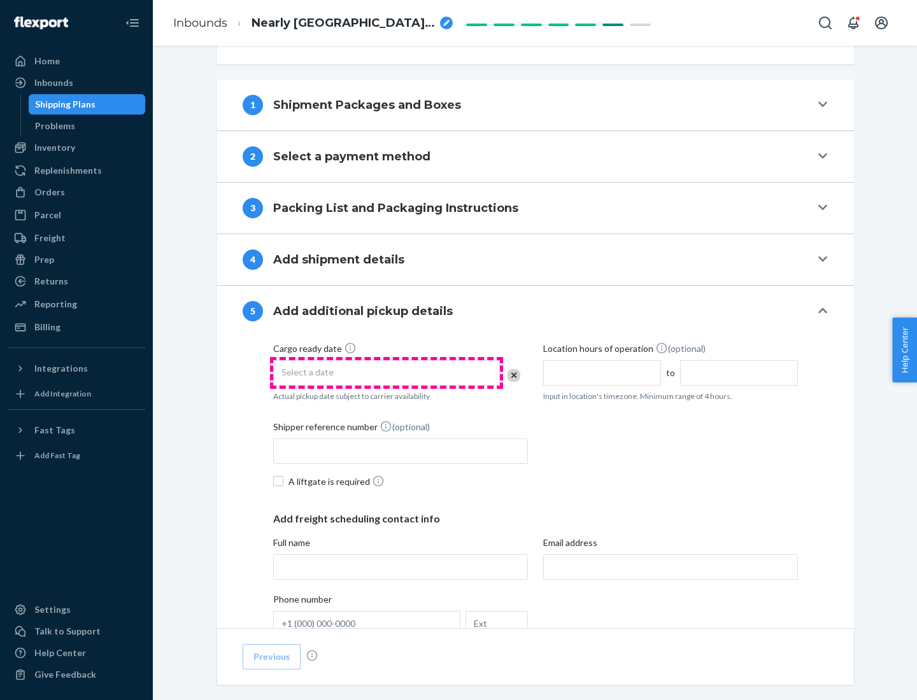
click at [387, 373] on div "Select a date" at bounding box center [386, 372] width 227 height 25
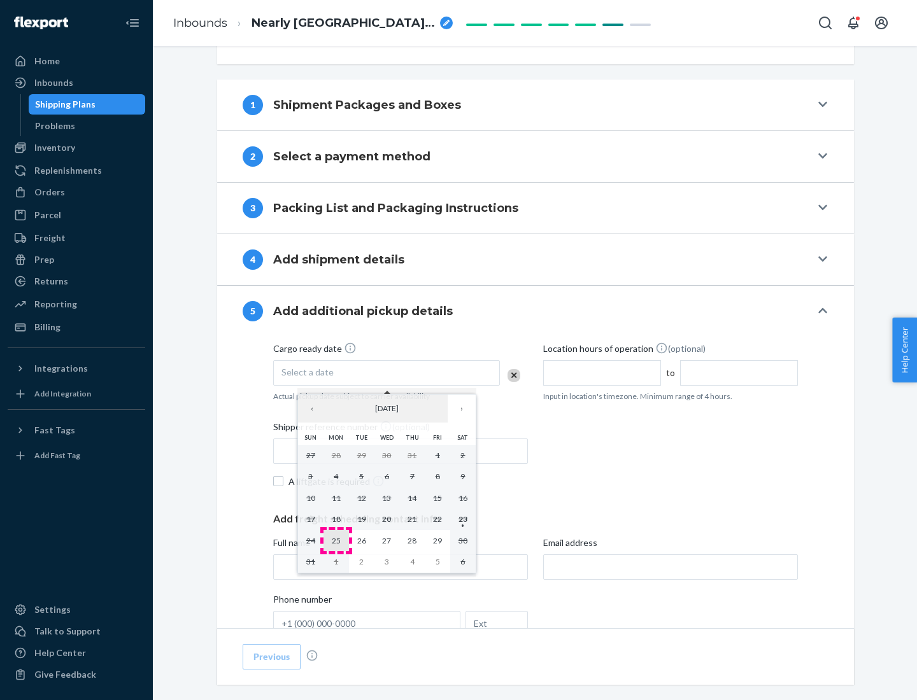
click at [336, 541] on abbr "25" at bounding box center [336, 541] width 9 height 10
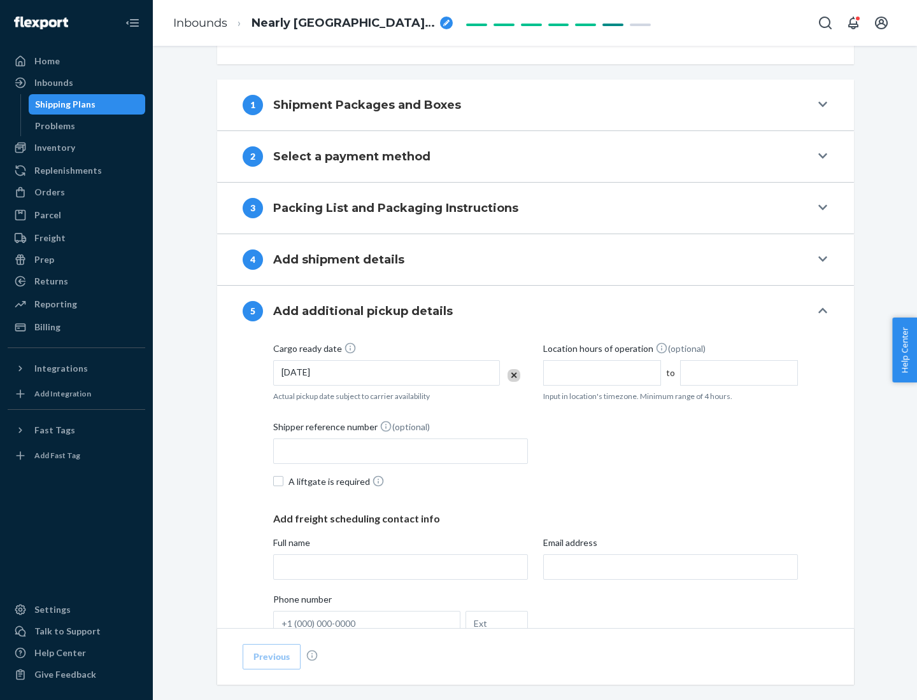
scroll to position [630, 0]
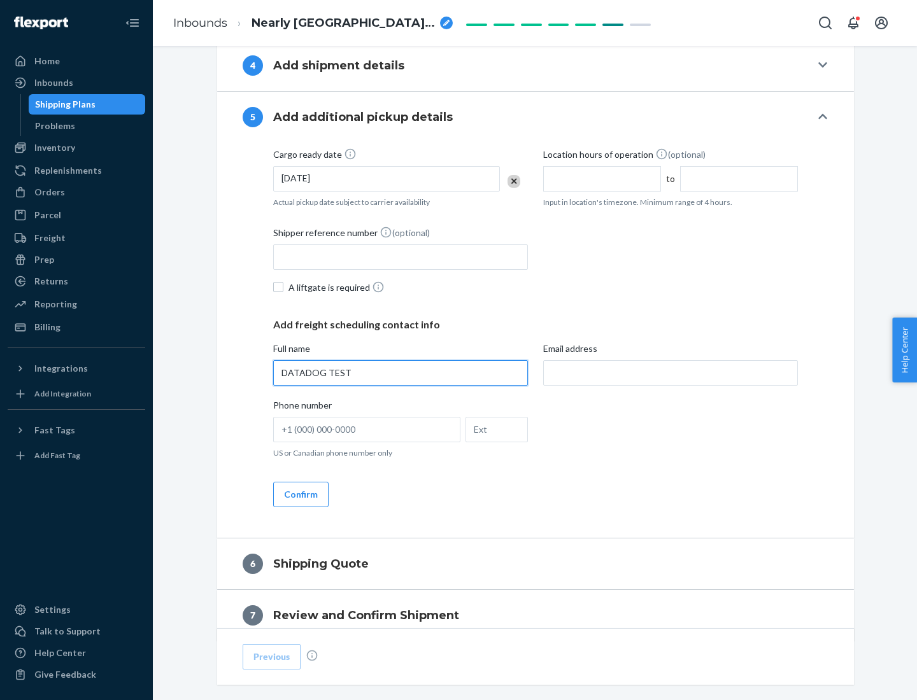
type input "DATADOG TEST"
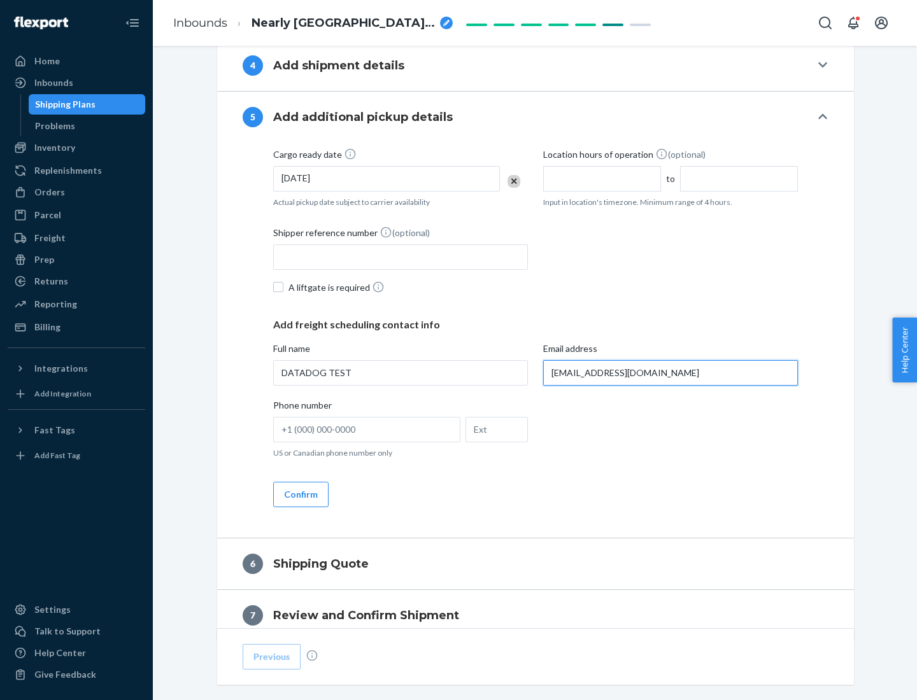
scroll to position [686, 0]
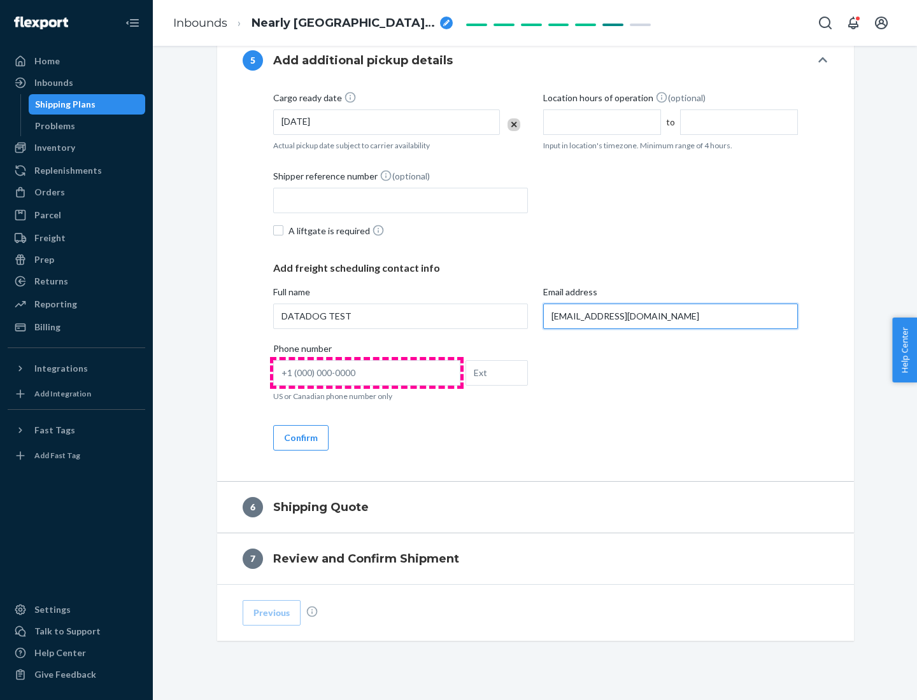
type input "[EMAIL_ADDRESS][DOMAIN_NAME]"
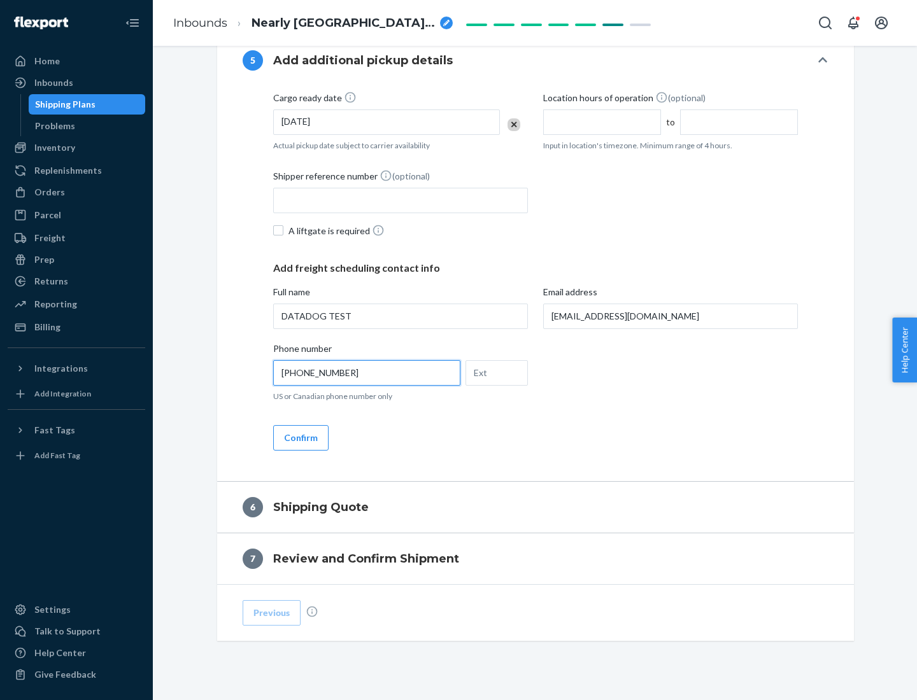
scroll to position [713, 0]
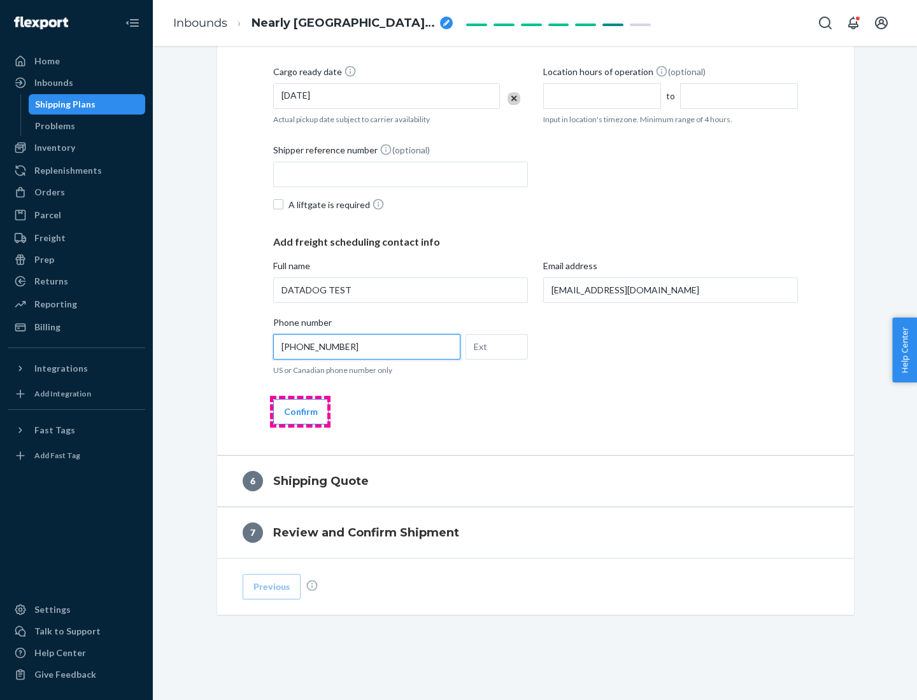
type input "[PHONE_NUMBER]"
click at [300, 411] on button "Confirm" at bounding box center [300, 411] width 55 height 25
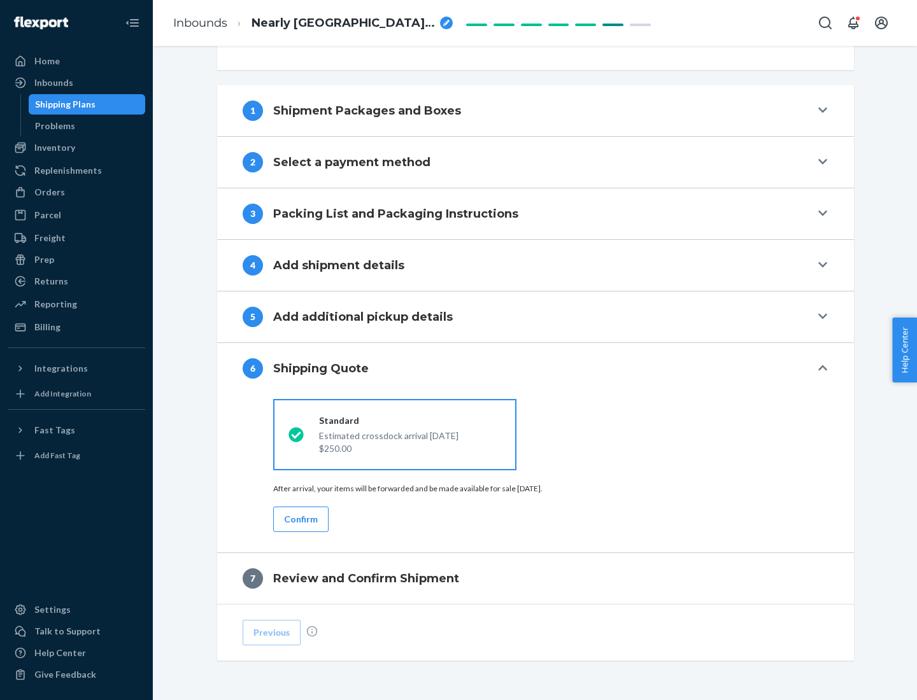
scroll to position [476, 0]
